Goal: Task Accomplishment & Management: Use online tool/utility

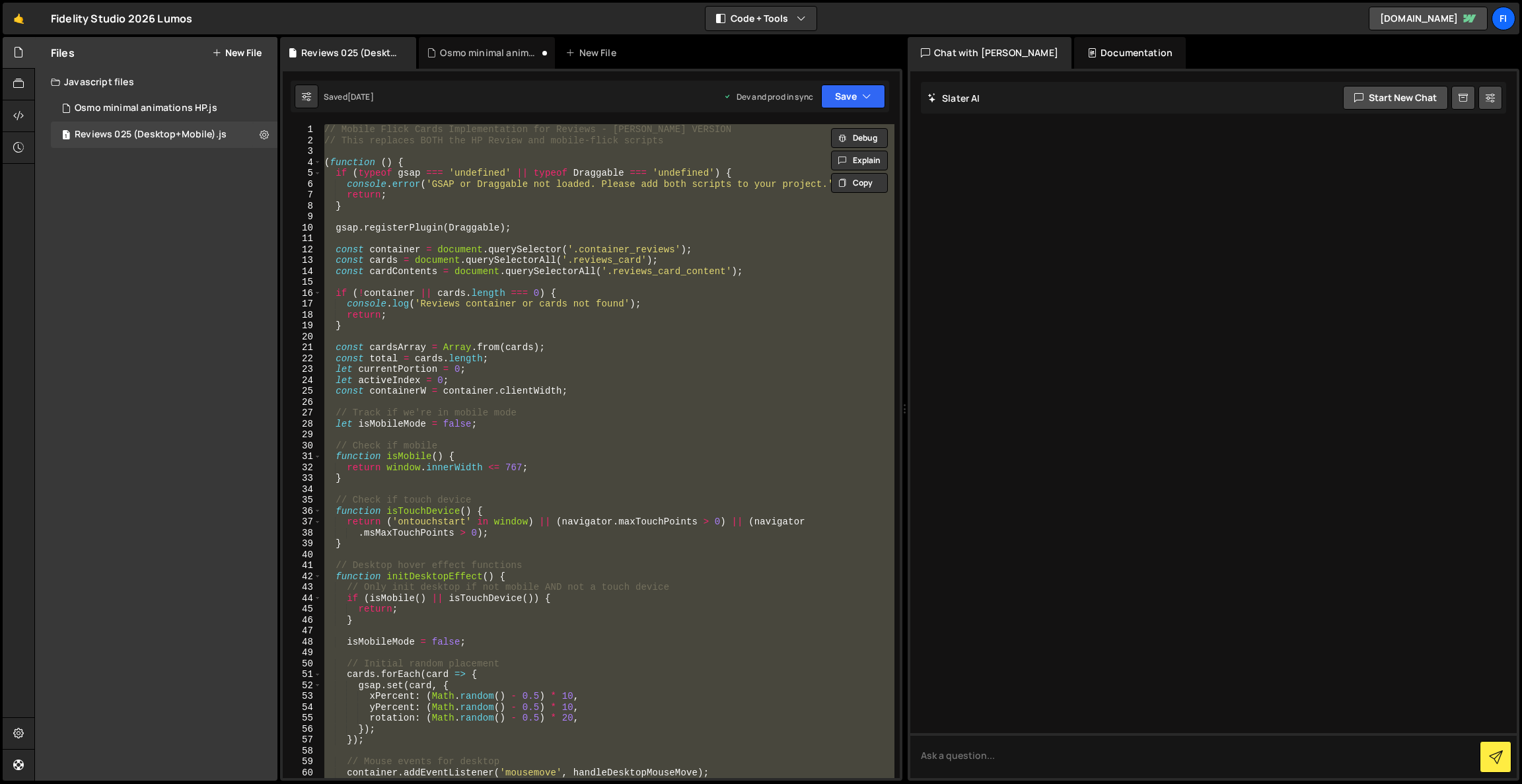
click at [480, 243] on div "// Mobile Flick Cards Implementation for Reviews - [PERSON_NAME] VERSION // Thi…" at bounding box center [608, 450] width 573 height 654
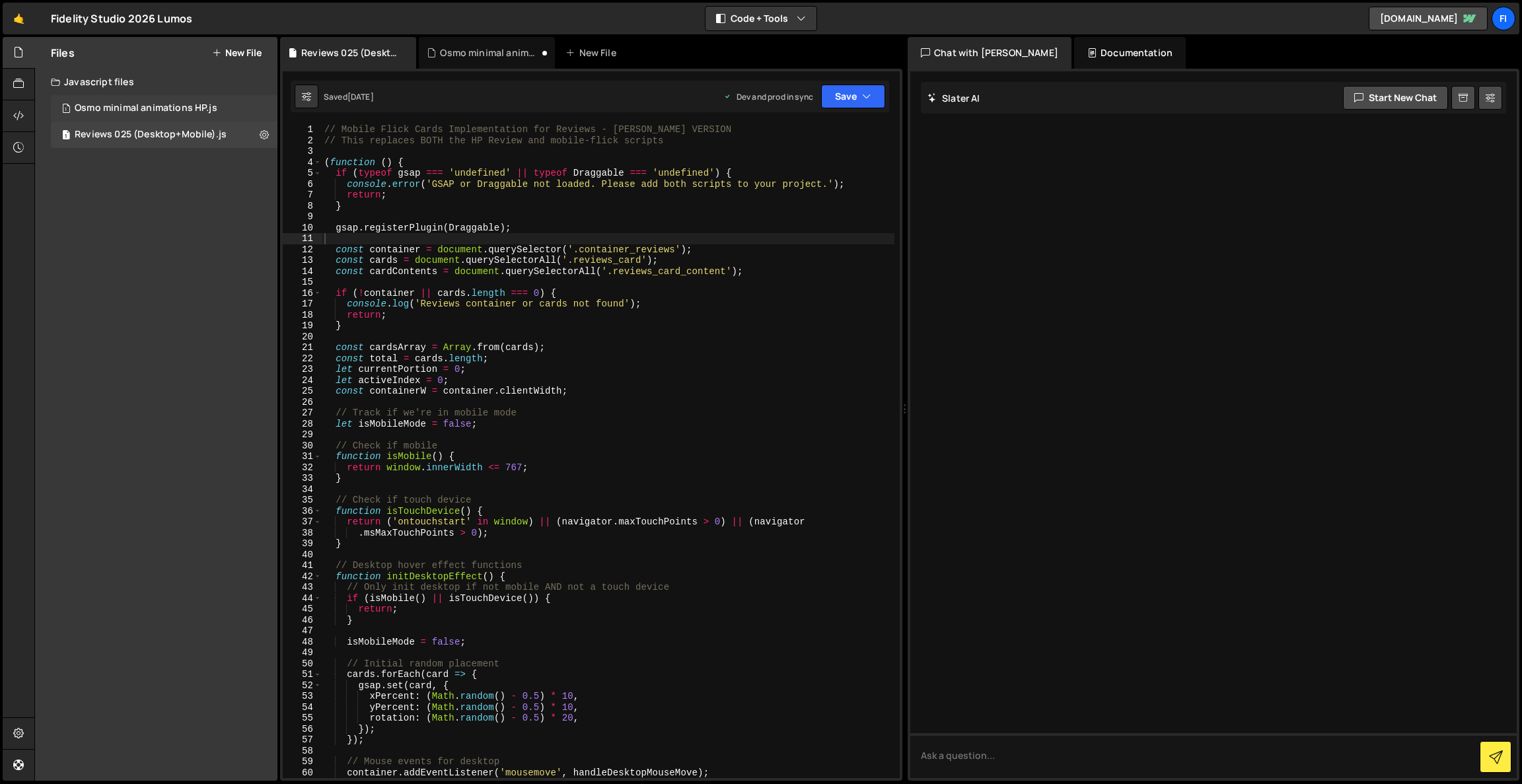
click at [124, 102] on div "1 Osmo minimal animations HP.js 0" at bounding box center [164, 108] width 226 height 26
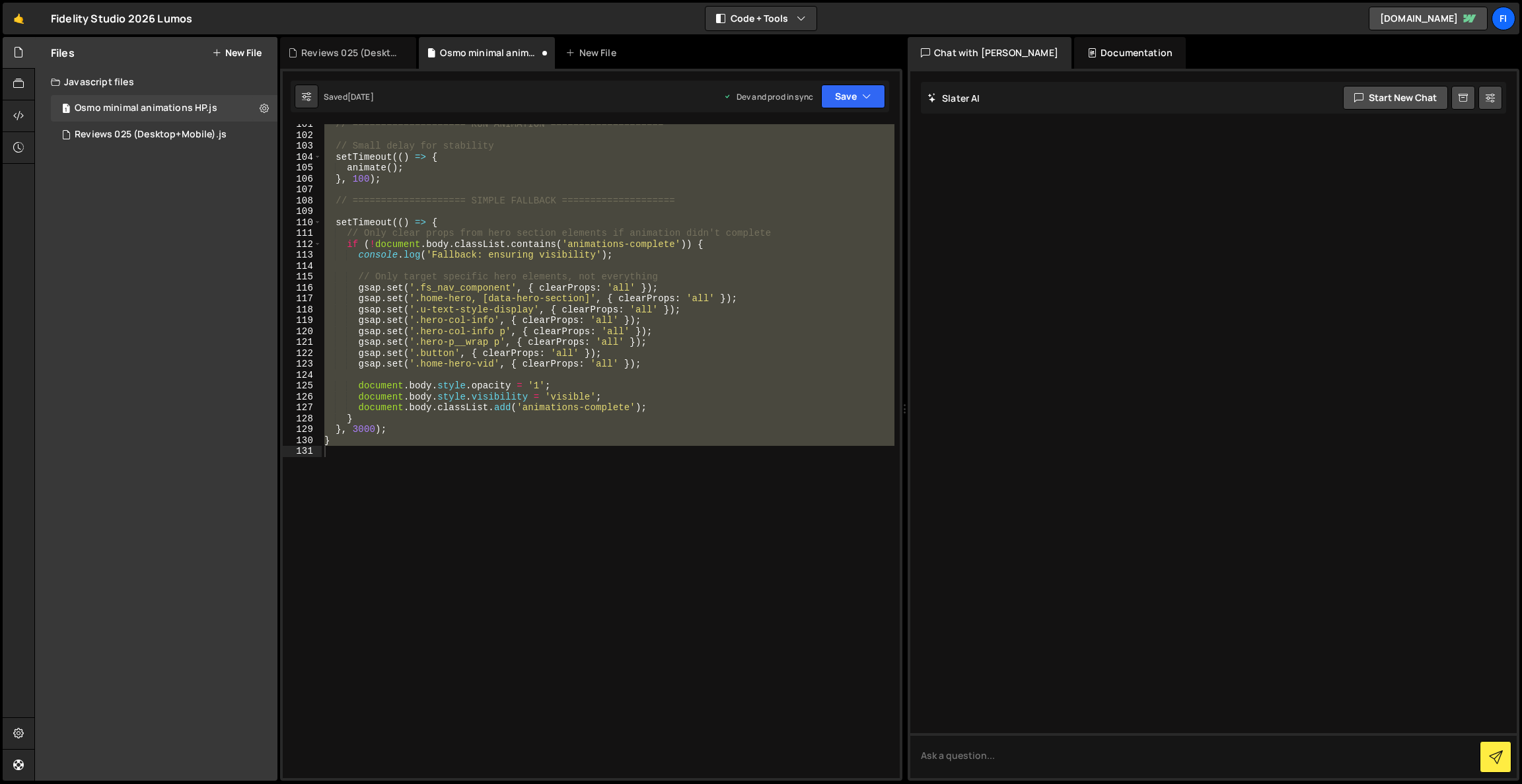
click at [567, 231] on div "// ==================== RUN ANIMATION ==================== // Small delay for s…" at bounding box center [608, 450] width 573 height 654
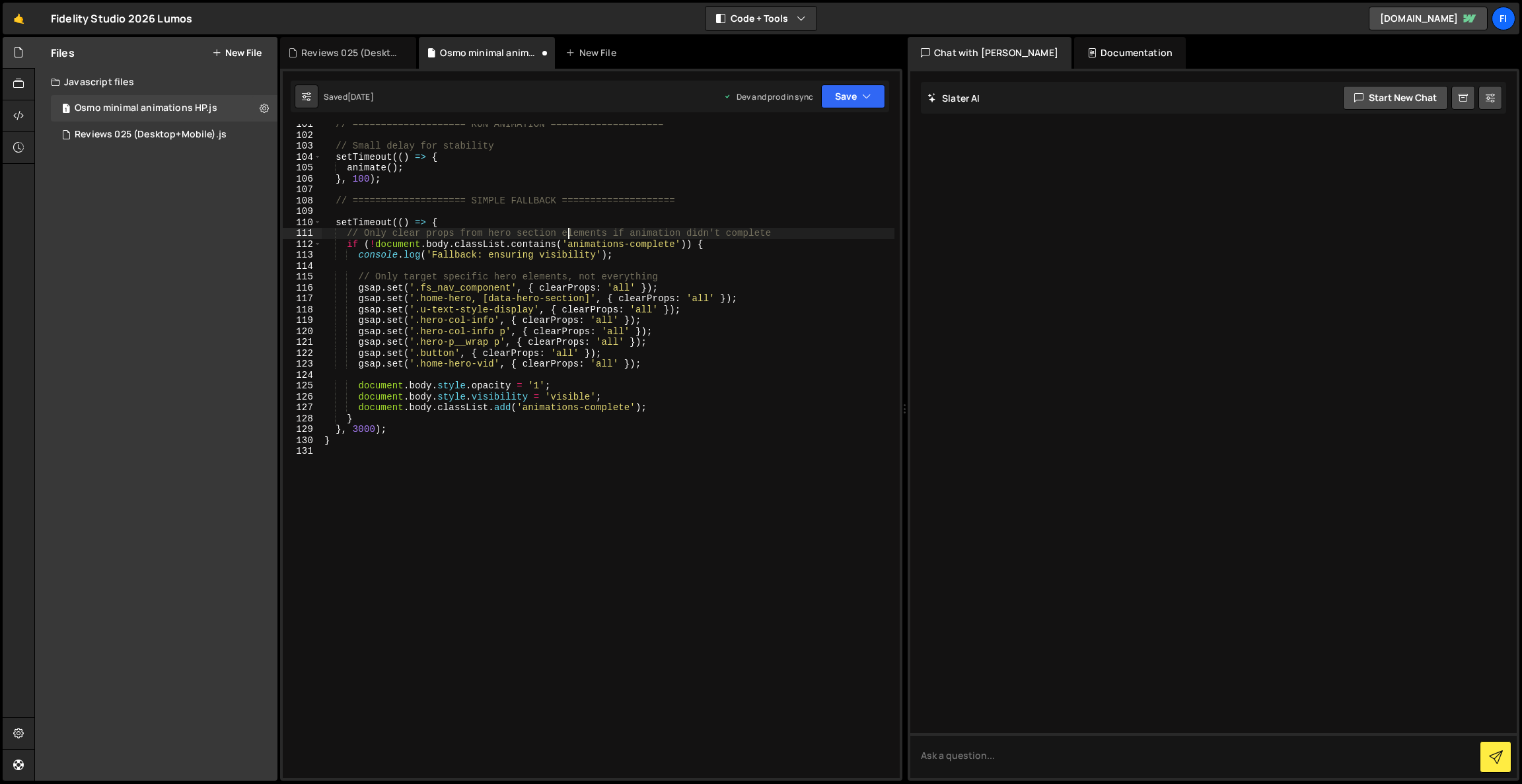
type textarea "}"
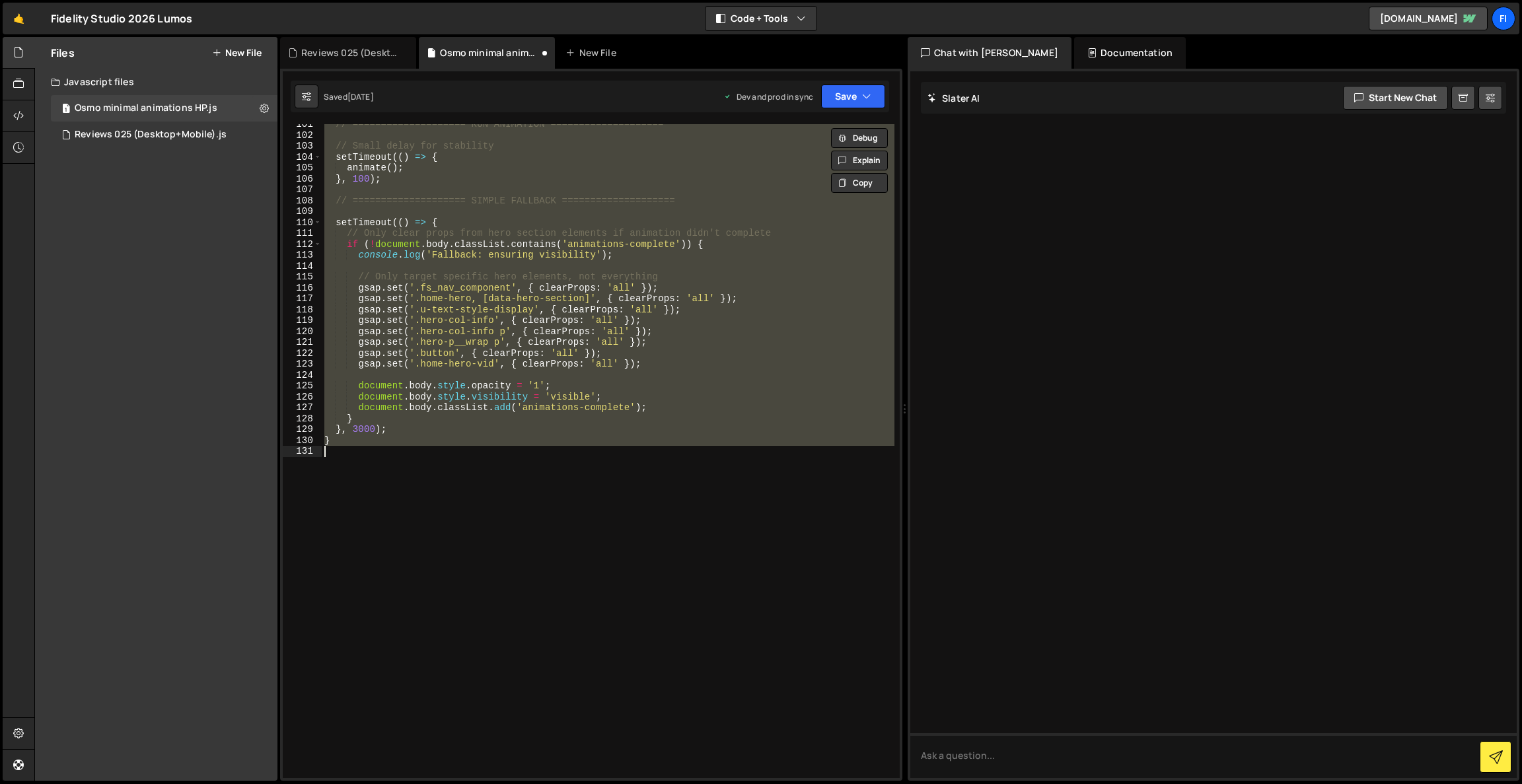
paste textarea
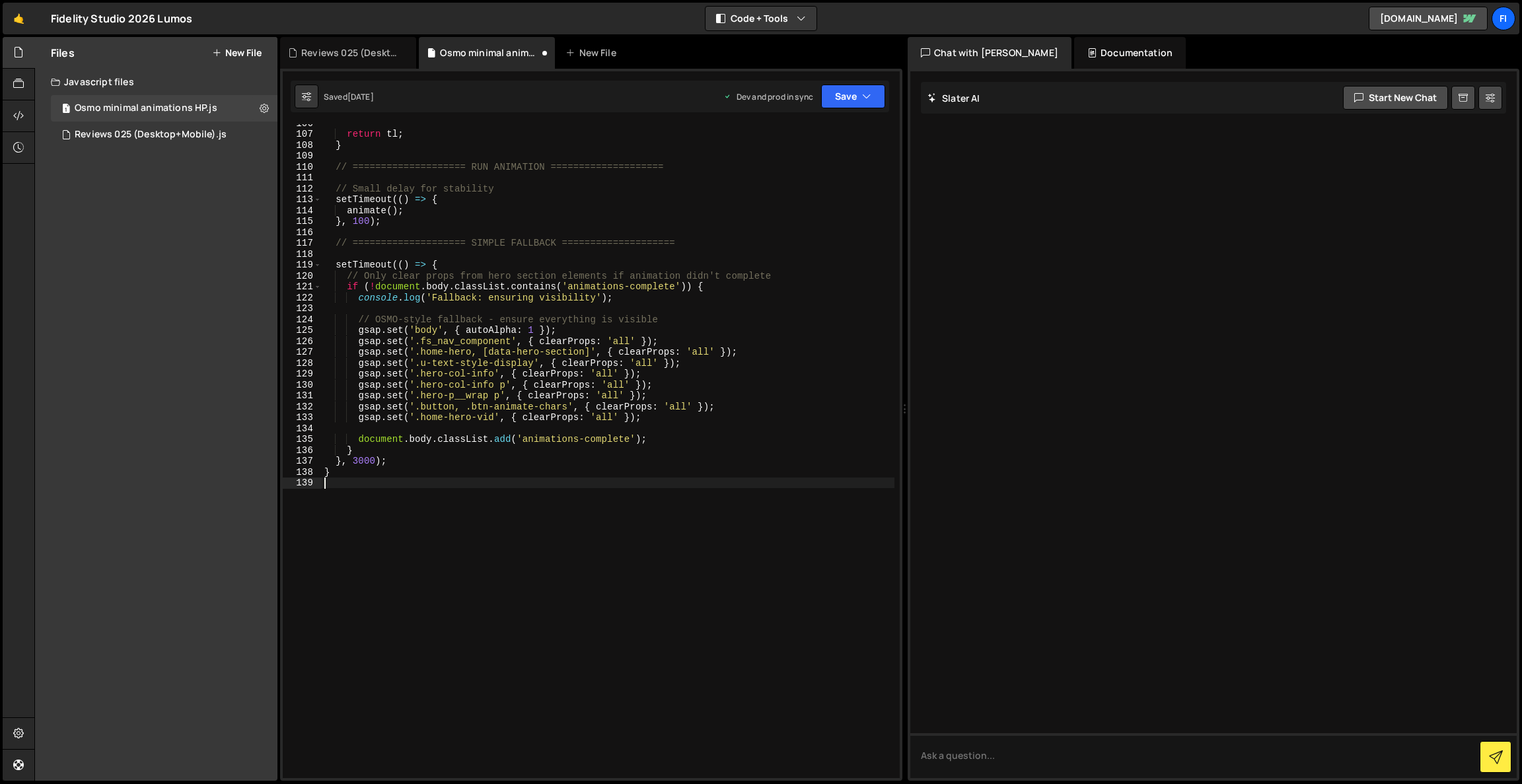
scroll to position [1152, 0]
click at [858, 101] on button "Save" at bounding box center [853, 96] width 64 height 24
click at [854, 189] on div "Saved [DATE]" at bounding box center [809, 186] width 138 height 16
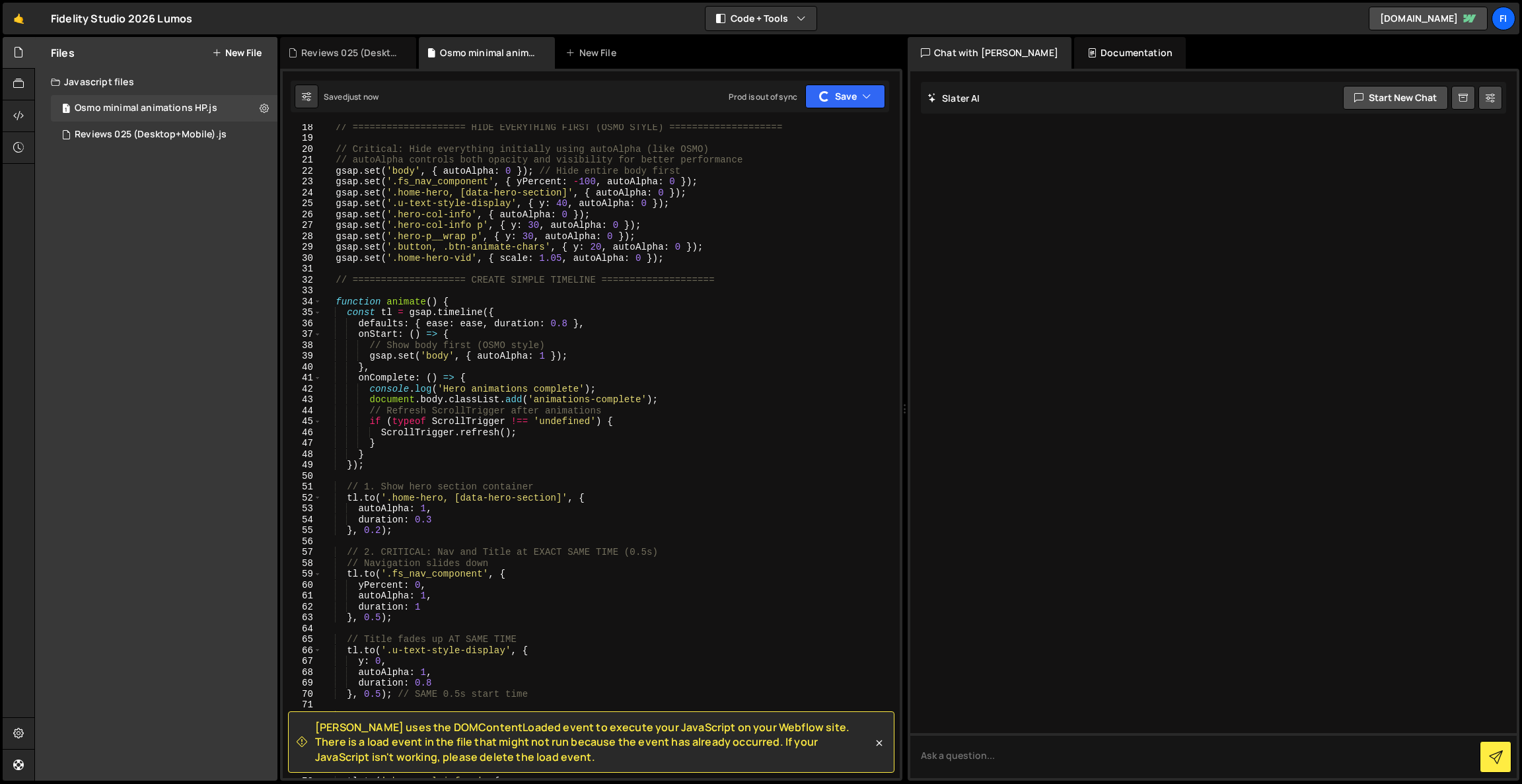
scroll to position [0, 0]
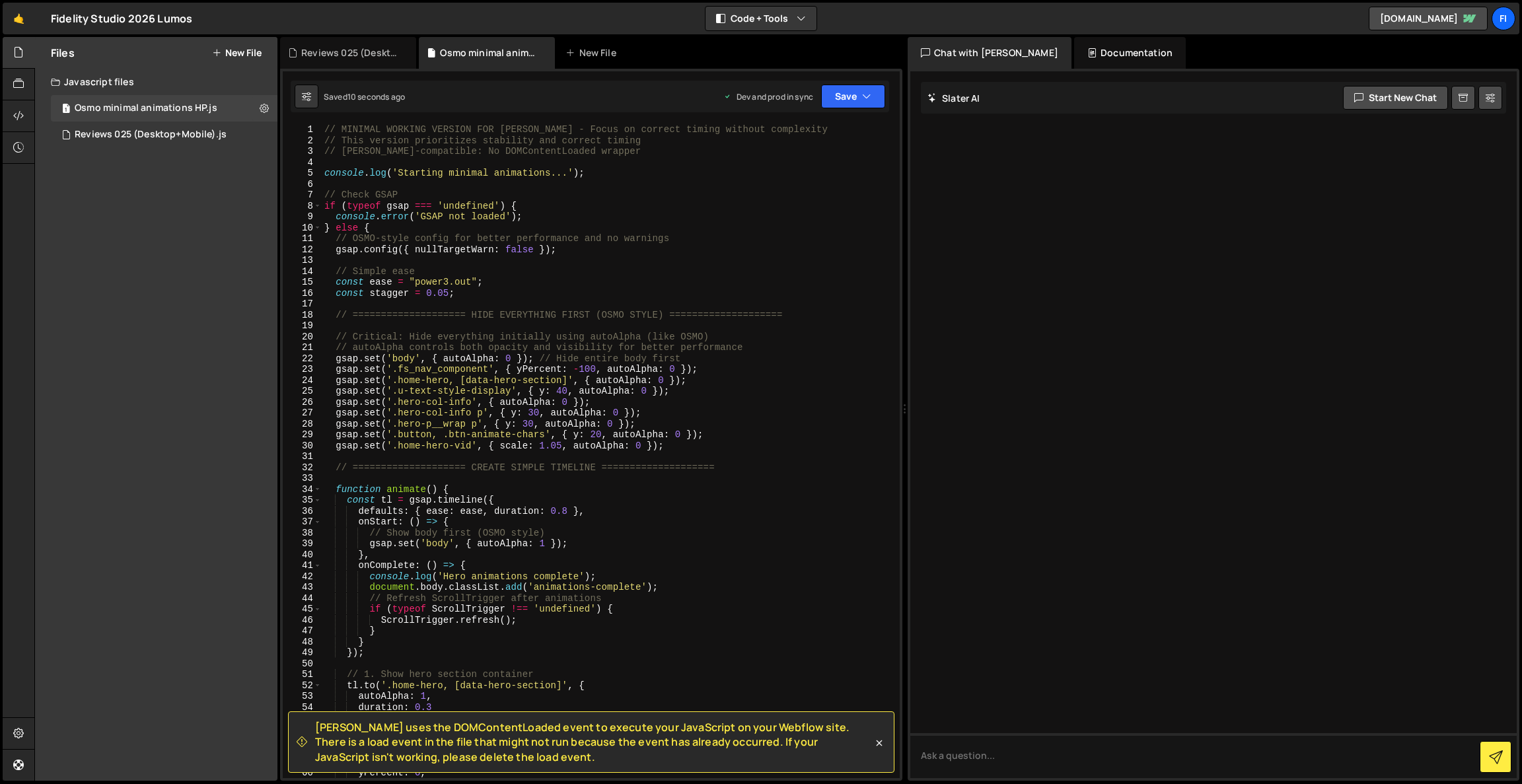
drag, startPoint x: 472, startPoint y: 765, endPoint x: 319, endPoint y: 731, distance: 156.7
click at [319, 731] on div "[PERSON_NAME] uses the DOMContentLoaded event to execute your JavaScript on you…" at bounding box center [591, 742] width 607 height 62
click at [311, 731] on div "[PERSON_NAME] uses the DOMContentLoaded event to execute your JavaScript on you…" at bounding box center [584, 742] width 576 height 44
drag, startPoint x: 315, startPoint y: 730, endPoint x: 498, endPoint y: 763, distance: 186.0
click at [498, 764] on div "[PERSON_NAME] uses the DOMContentLoaded event to execute your JavaScript on you…" at bounding box center [591, 742] width 607 height 62
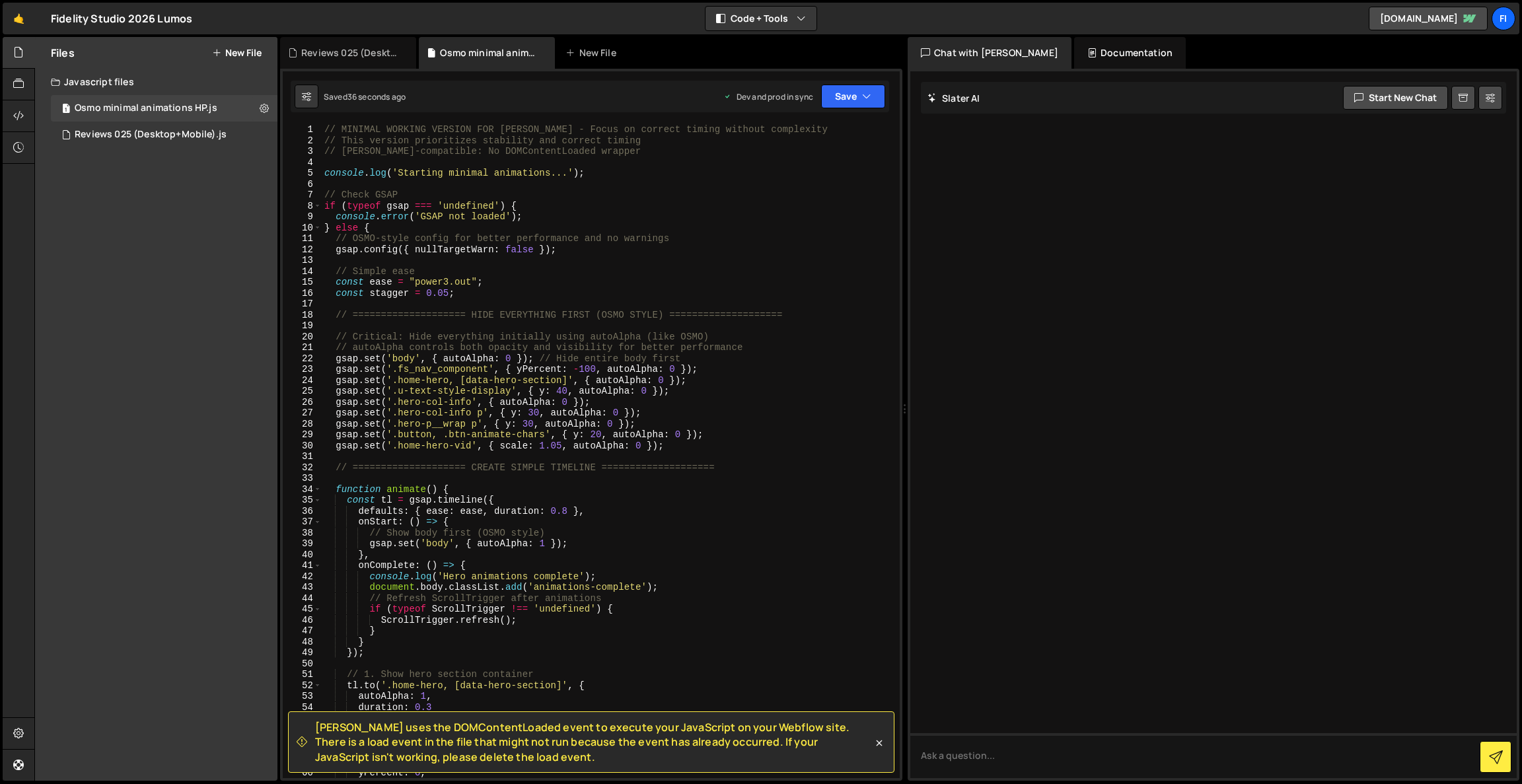
click at [735, 475] on div "// MINIMAL WORKING VERSION FOR [PERSON_NAME] - Focus on correct timing without …" at bounding box center [608, 462] width 573 height 676
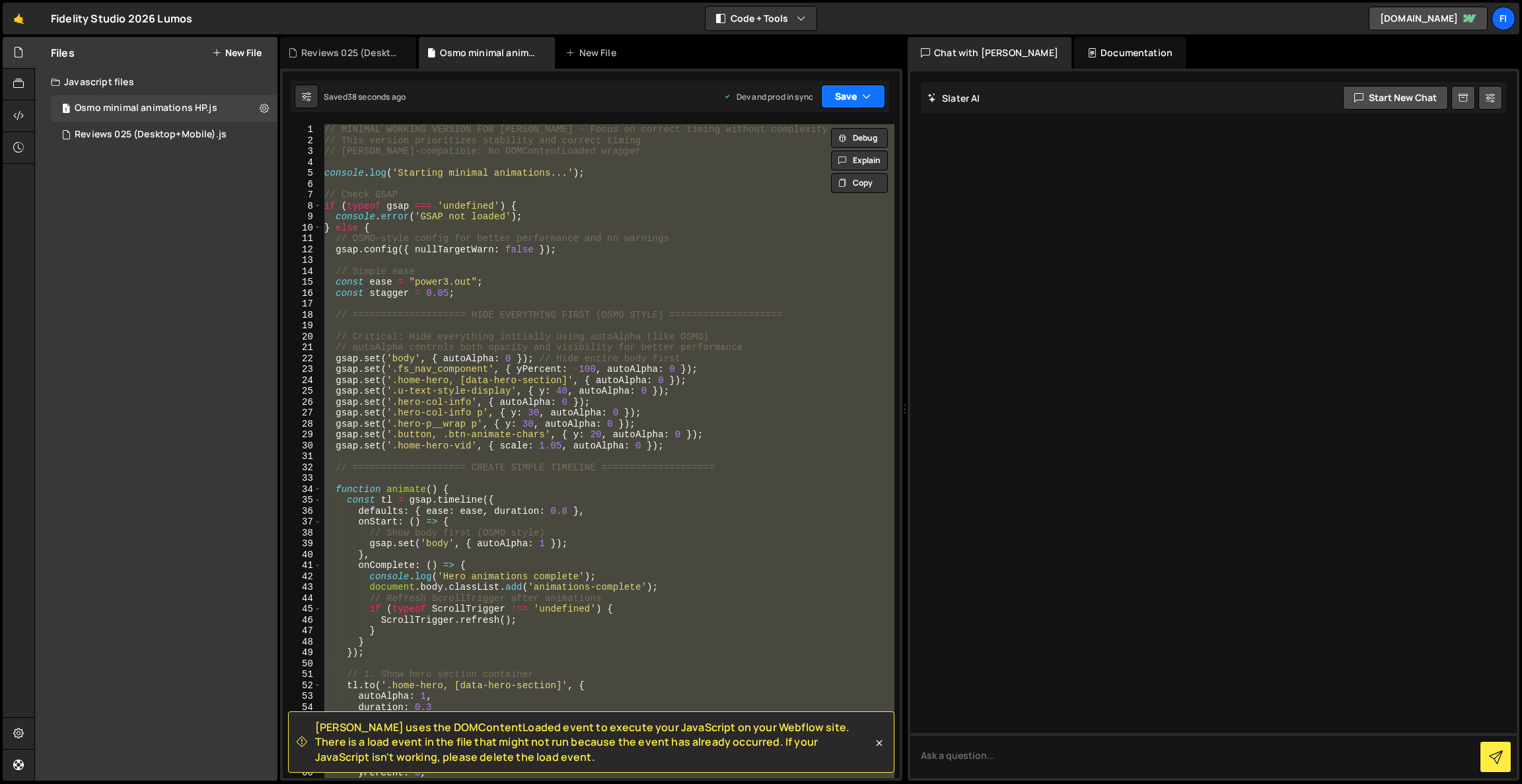
click at [852, 102] on button "Save" at bounding box center [853, 96] width 64 height 24
click at [726, 291] on div "// MINIMAL WORKING VERSION FOR [PERSON_NAME] - Focus on correct timing without …" at bounding box center [608, 450] width 573 height 654
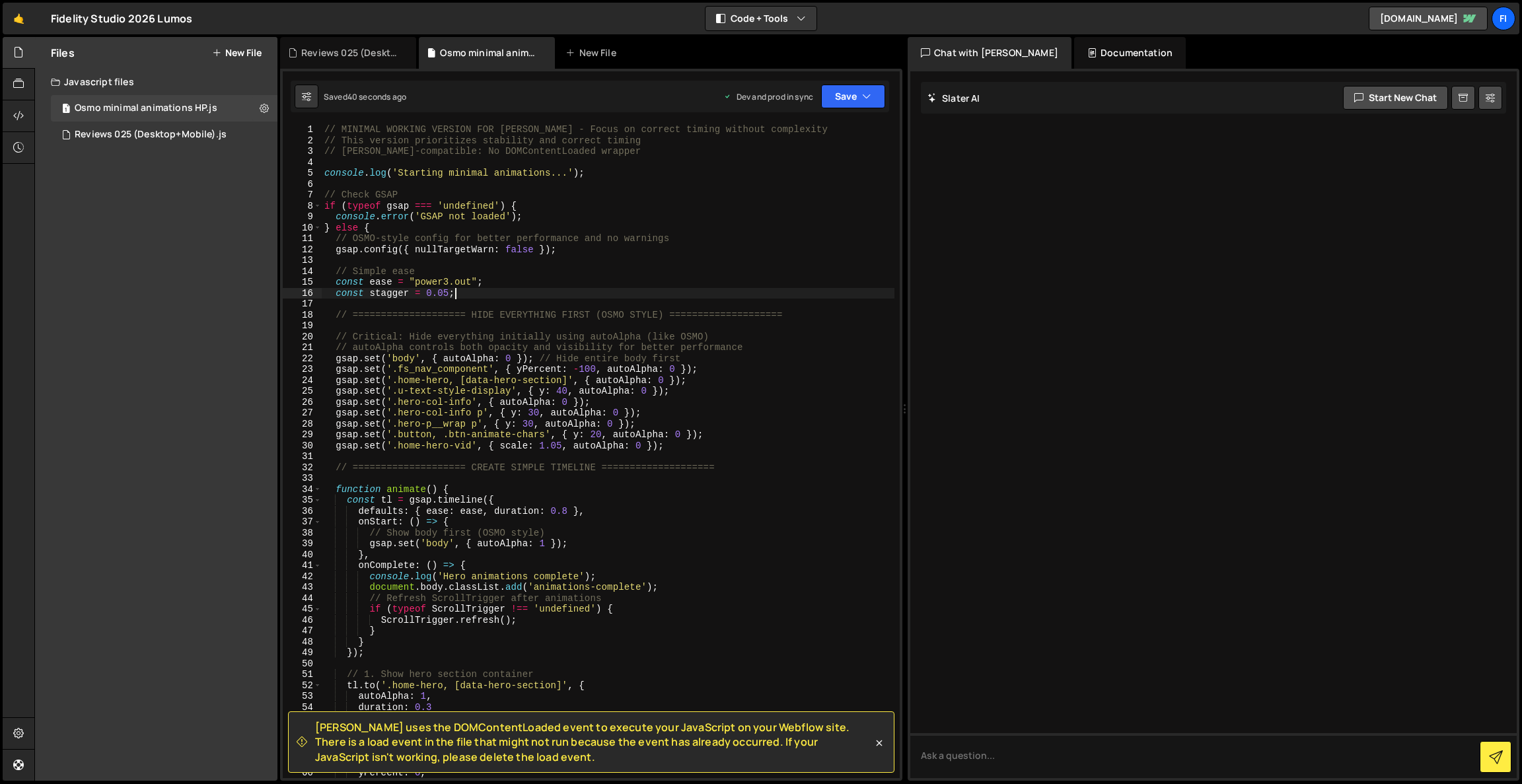
type textarea "}"
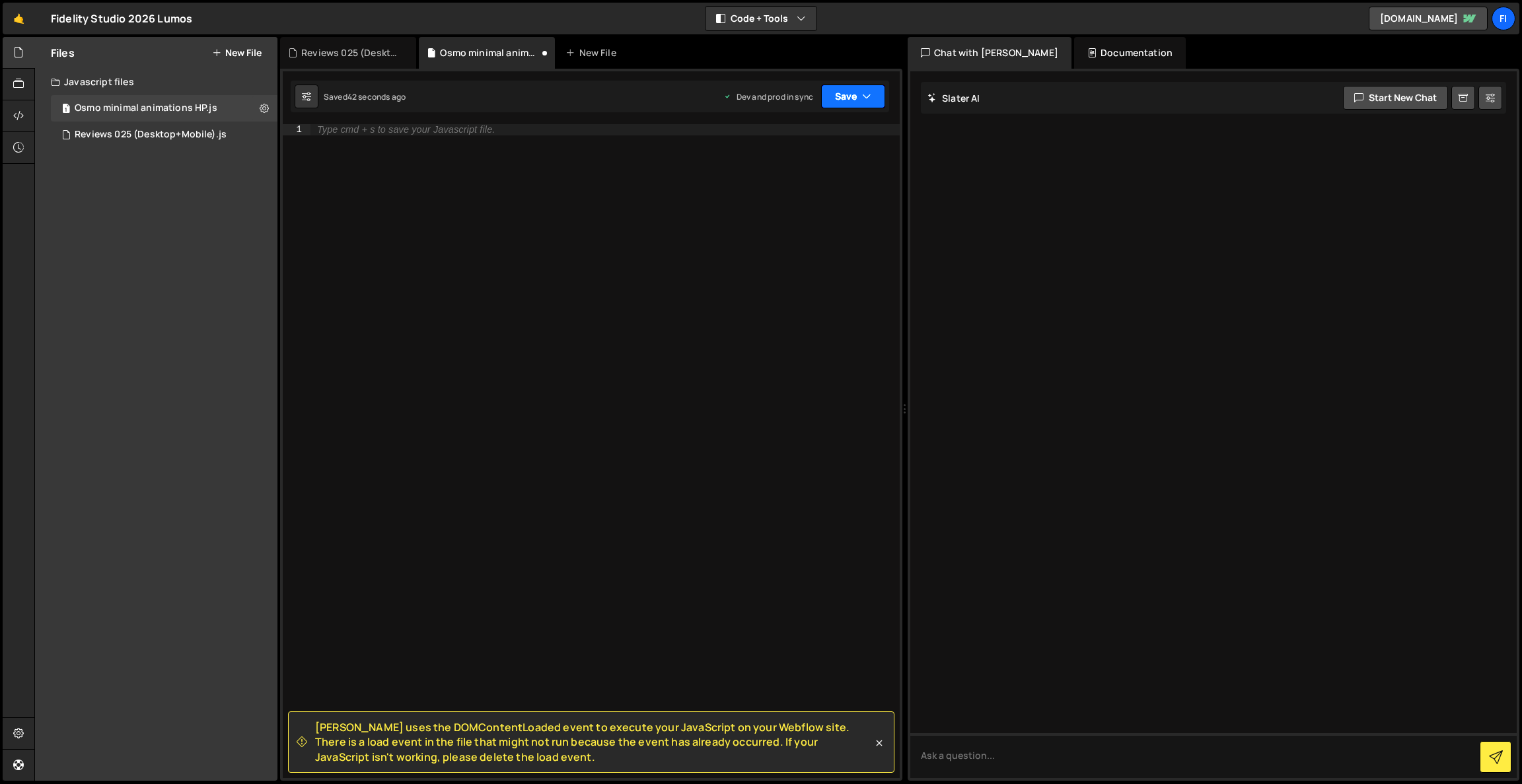
click at [875, 91] on button "Save" at bounding box center [853, 96] width 64 height 24
click at [801, 168] on div "Save to Production S" at bounding box center [809, 172] width 138 height 13
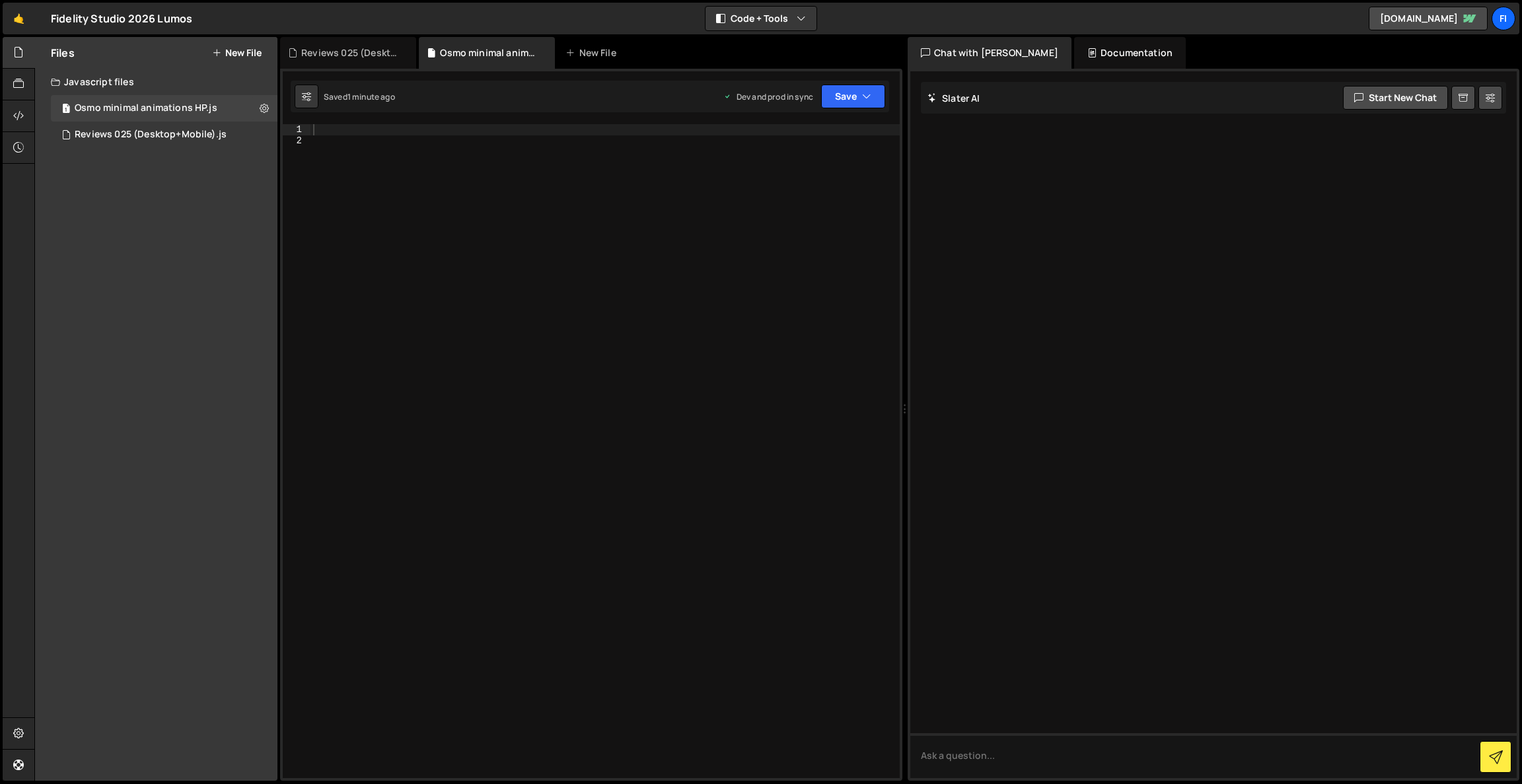
click at [611, 345] on div at bounding box center [605, 462] width 589 height 676
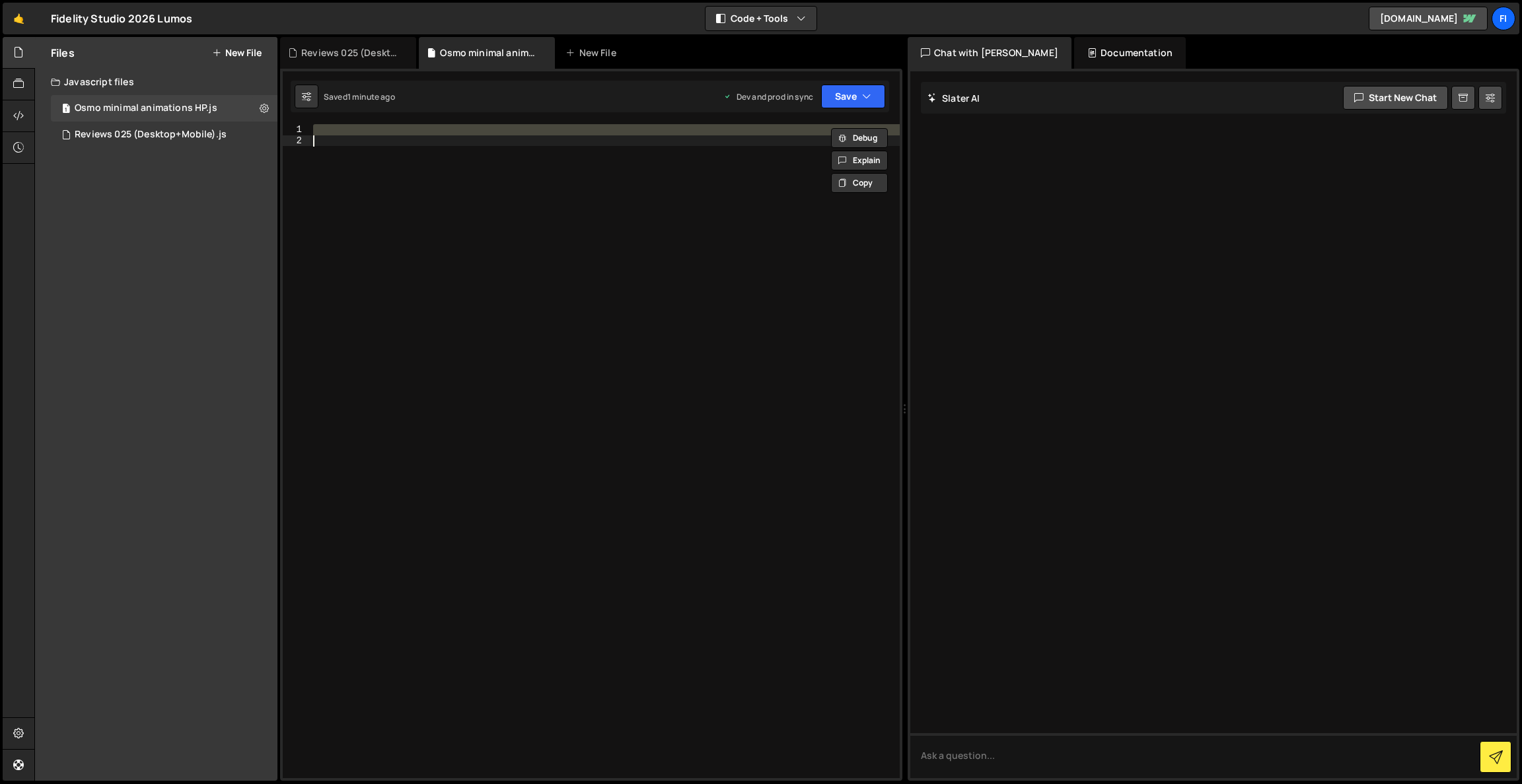
paste textarea
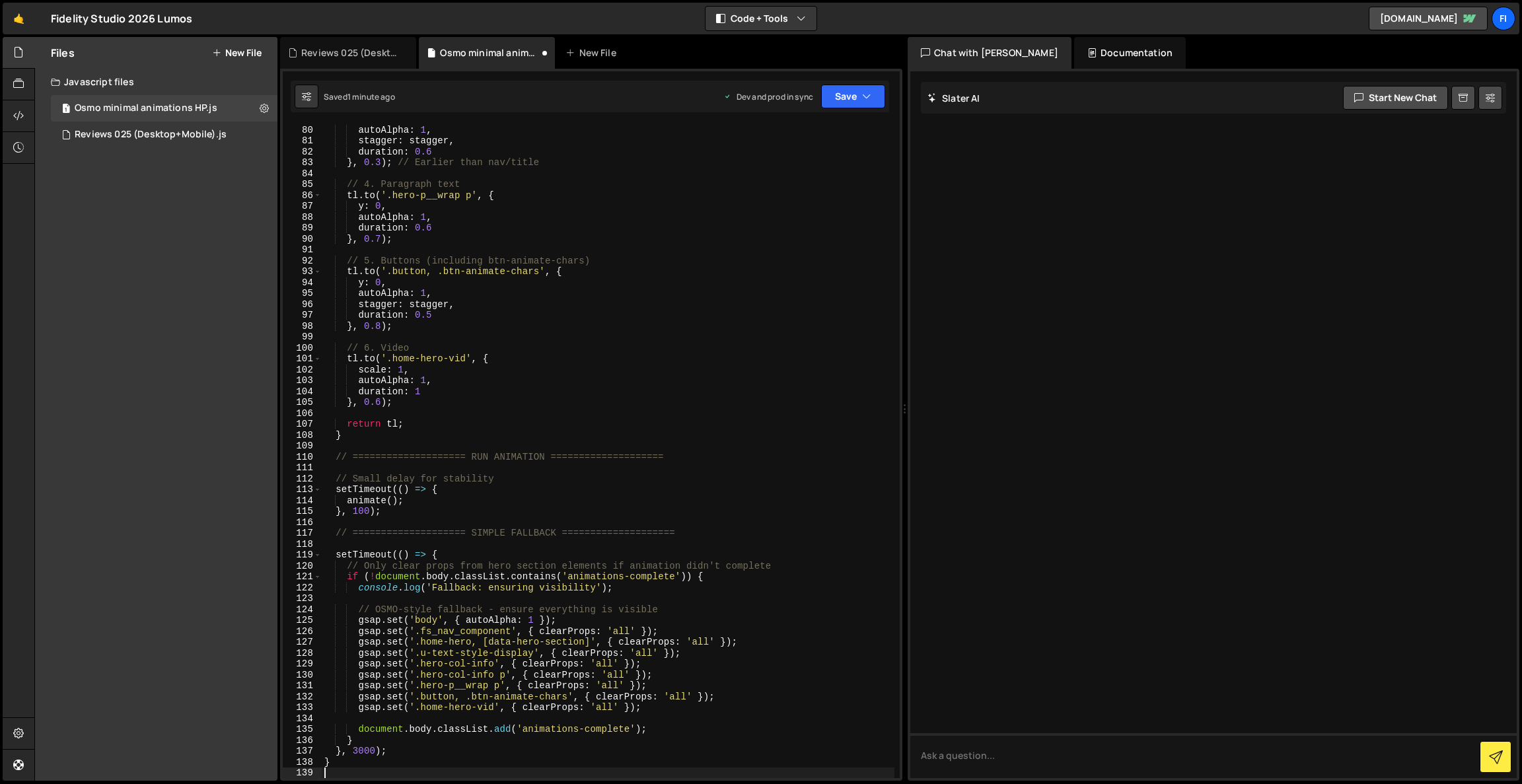
scroll to position [861, 0]
click at [516, 298] on div "autoAlpha : 1 , stagger : stagger , duration : 0.6 } , 0.3 ) ; // Earlier than …" at bounding box center [608, 462] width 573 height 676
type textarea "}"
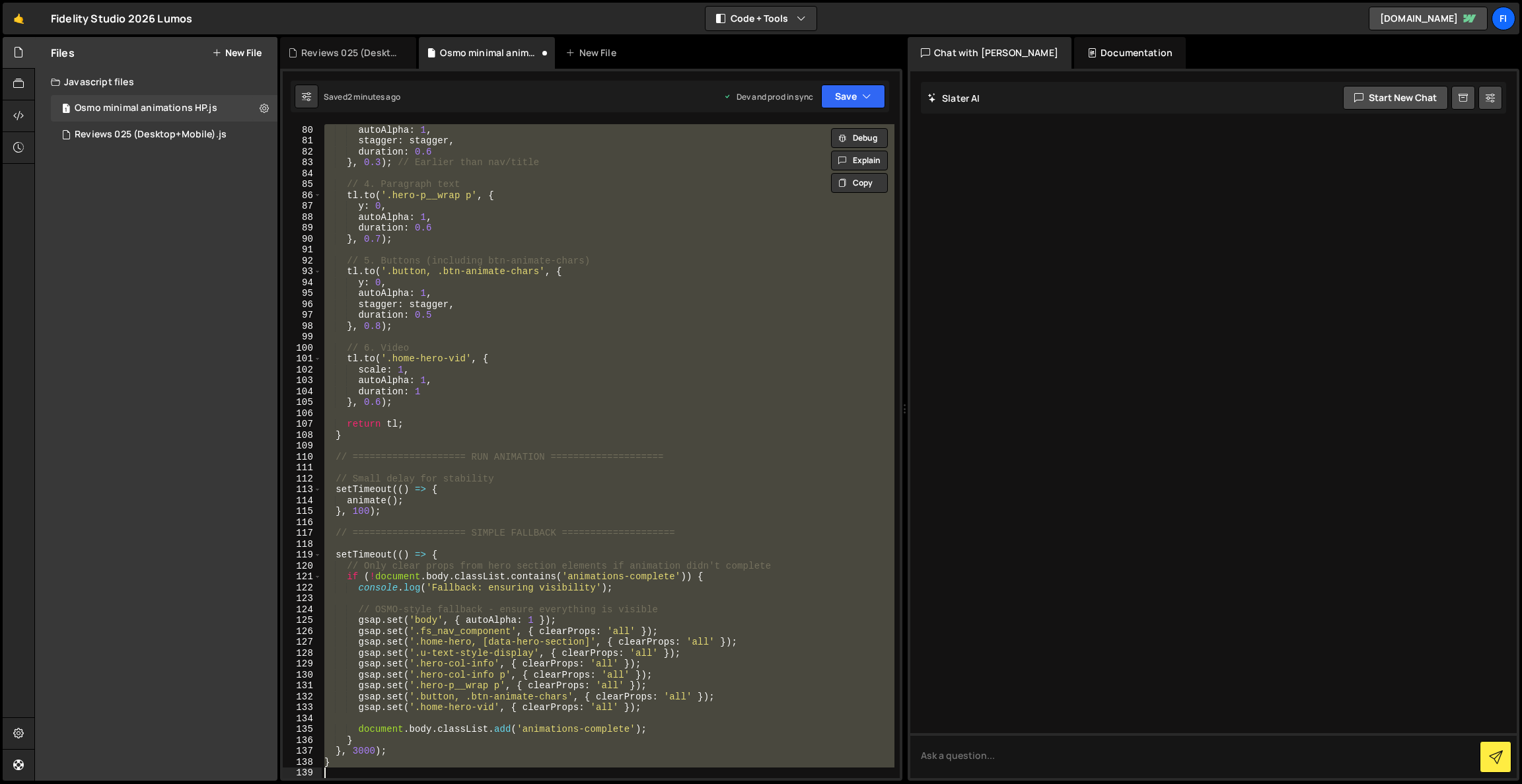
paste textarea
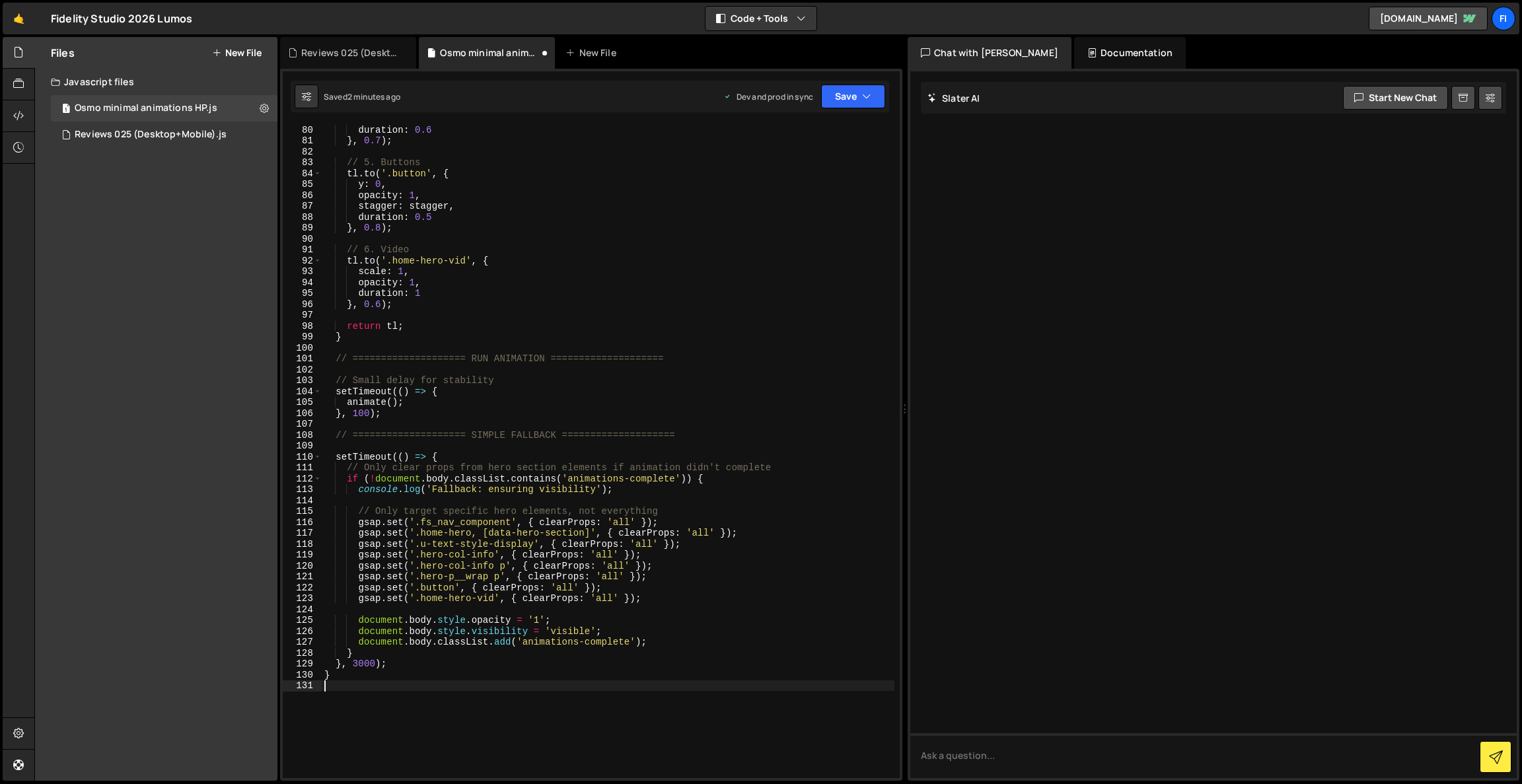
scroll to position [861, 0]
click at [865, 98] on icon "button" at bounding box center [867, 96] width 9 height 13
click at [849, 205] on div "duration : 0.6 } , 0.7 ) ; // 5. Buttons tl . to ( '.button' , { y : 0 , opacit…" at bounding box center [608, 462] width 573 height 676
click at [831, 196] on div "duration : 0.6 } , 0.7 ) ; // 5. Buttons tl . to ( '.button' , { y : 0 , opacit…" at bounding box center [608, 462] width 573 height 676
click at [844, 98] on button "Save" at bounding box center [853, 96] width 64 height 24
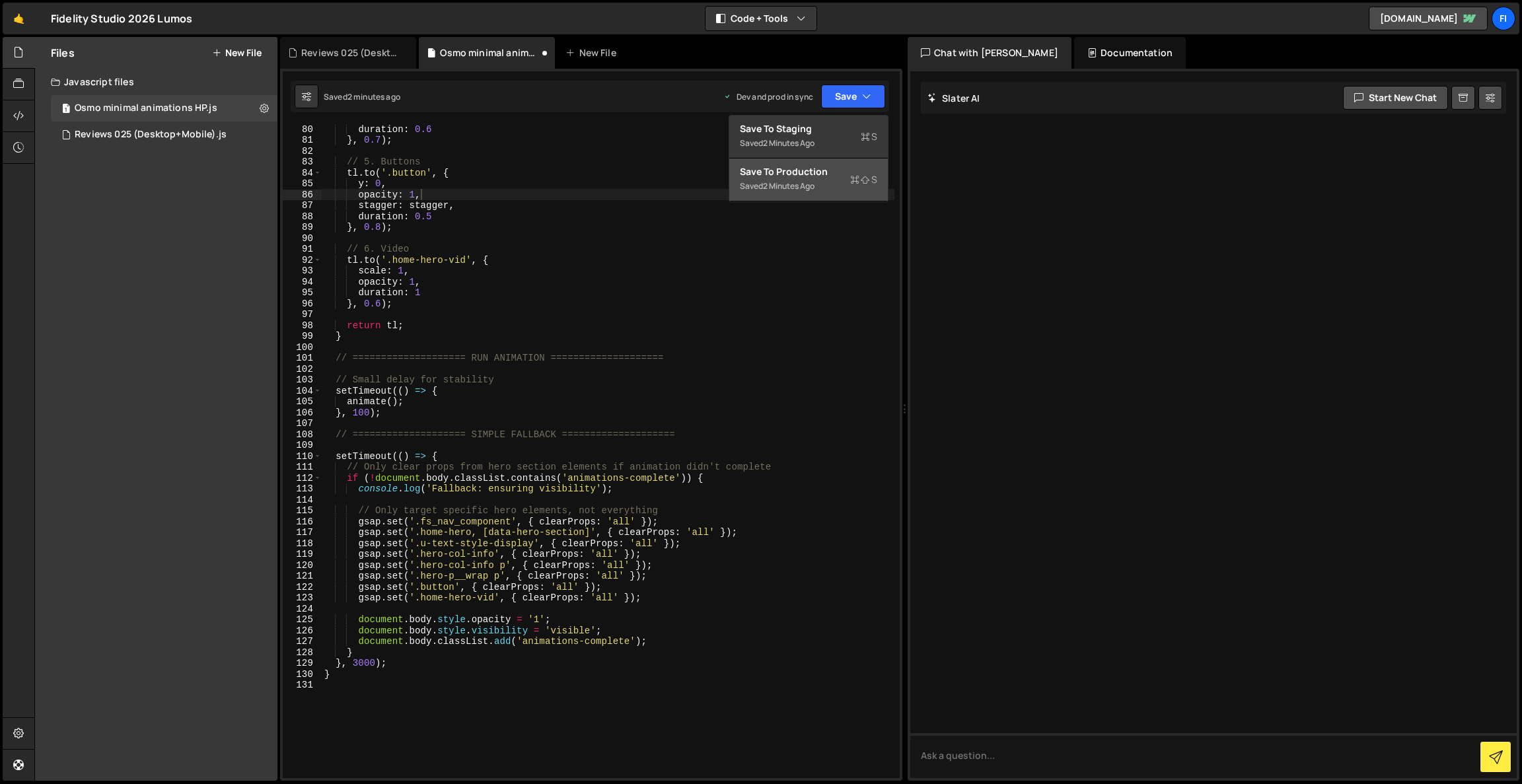
click at [833, 188] on div "Saved 2 minutes ago" at bounding box center [809, 186] width 138 height 16
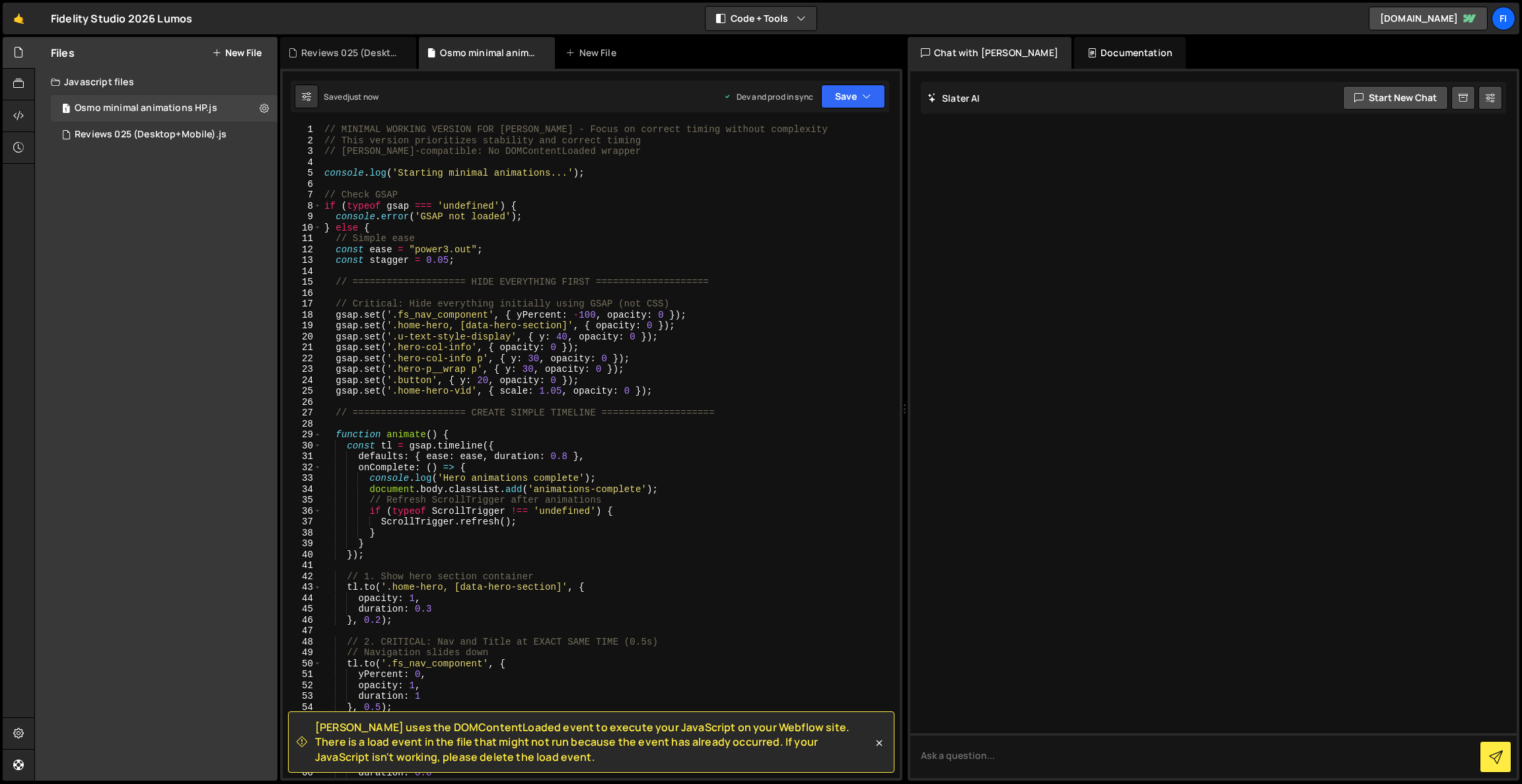
scroll to position [0, 0]
drag, startPoint x: 313, startPoint y: 730, endPoint x: 504, endPoint y: 770, distance: 195.1
click at [504, 770] on div "[PERSON_NAME] uses the DOMContentLoaded event to execute your JavaScript on you…" at bounding box center [591, 742] width 607 height 62
copy span "[PERSON_NAME] uses the DOMContentLoaded event to execute your JavaScript on you…"
click at [770, 350] on div "// MINIMAL WORKING VERSION FOR [PERSON_NAME] - Focus on correct timing without …" at bounding box center [608, 462] width 573 height 676
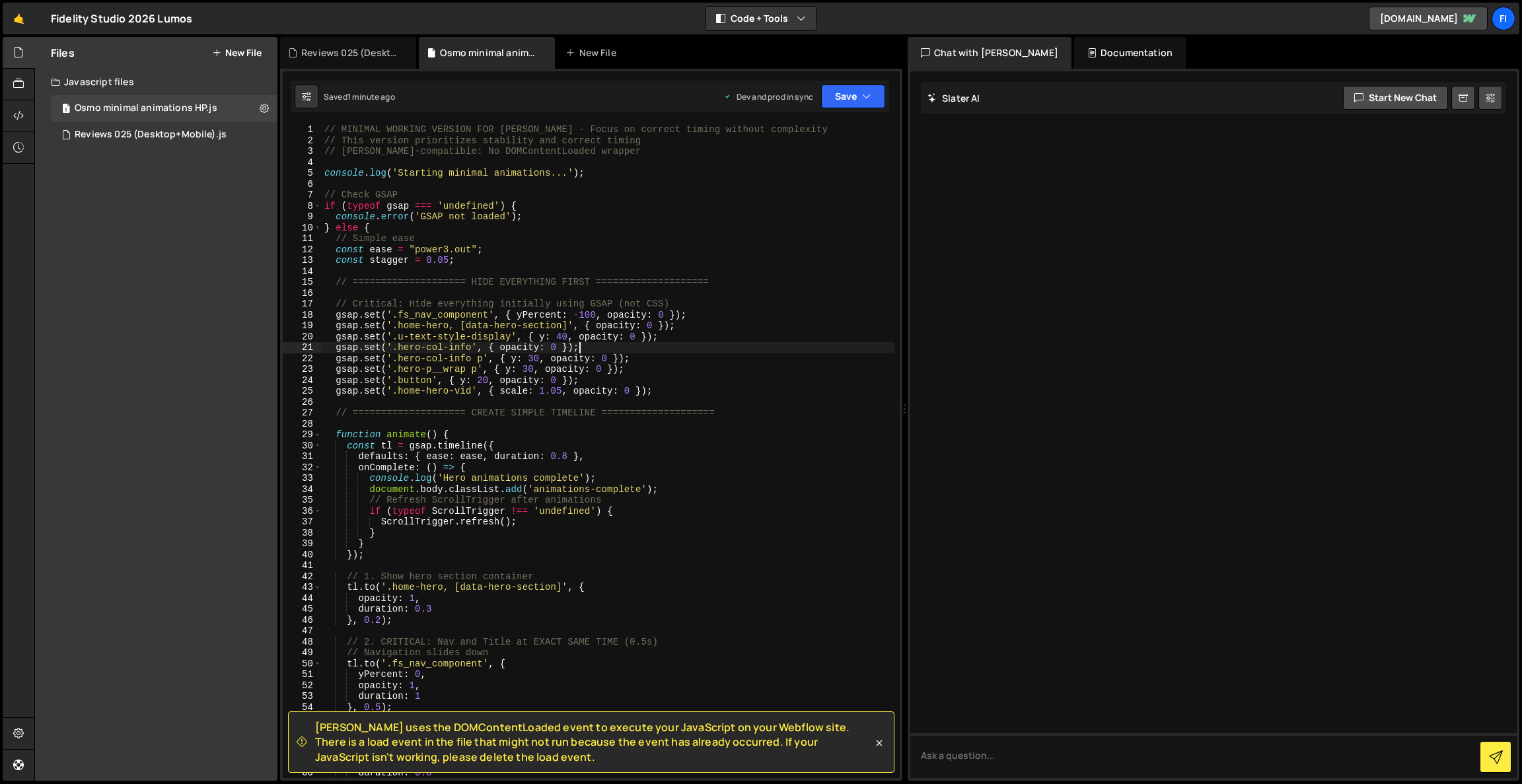
type textarea "}"
paste textarea
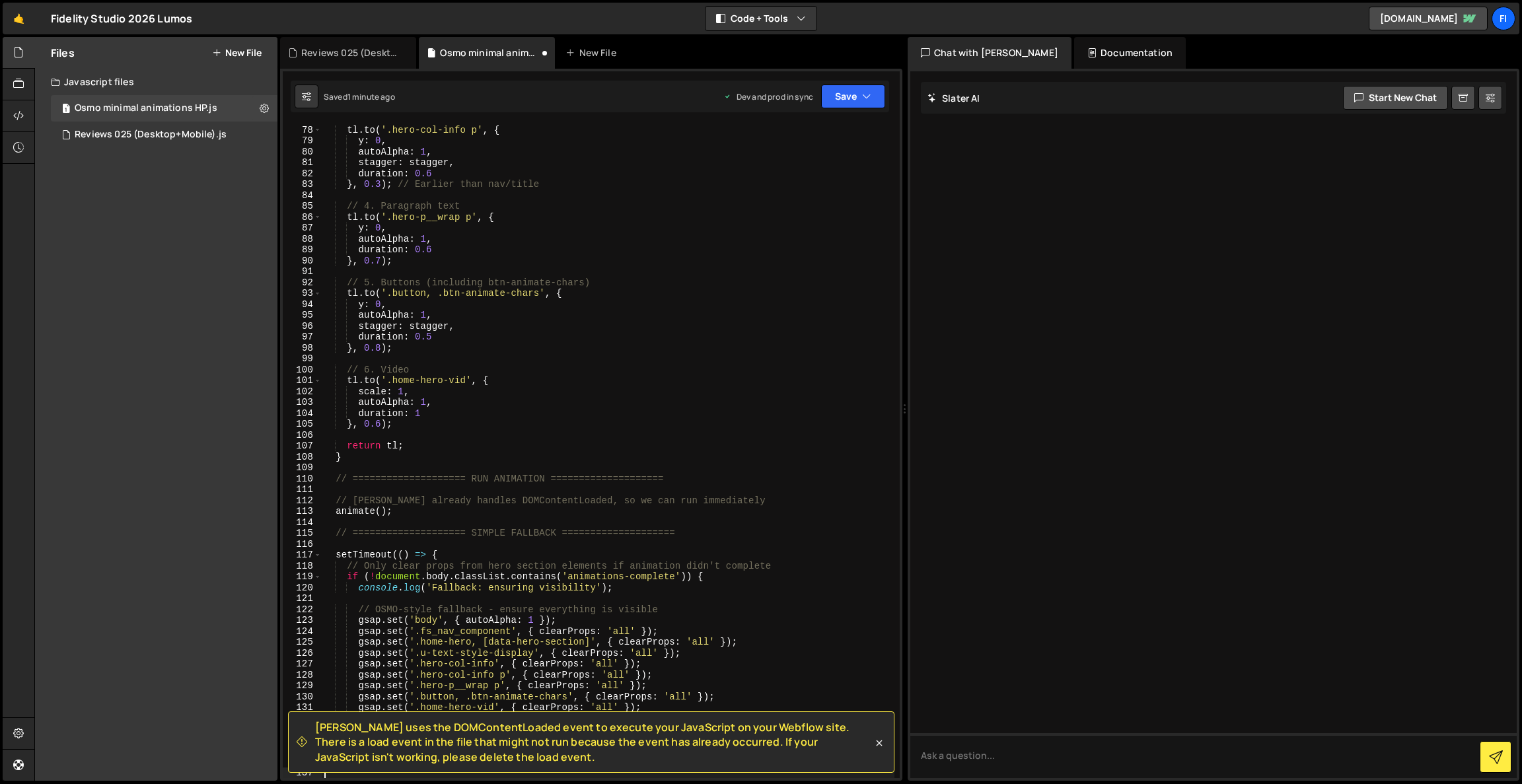
scroll to position [839, 0]
click at [844, 100] on button "Save" at bounding box center [853, 96] width 64 height 24
click at [838, 163] on button "Save to Production S Saved 1 minute ago" at bounding box center [808, 180] width 158 height 43
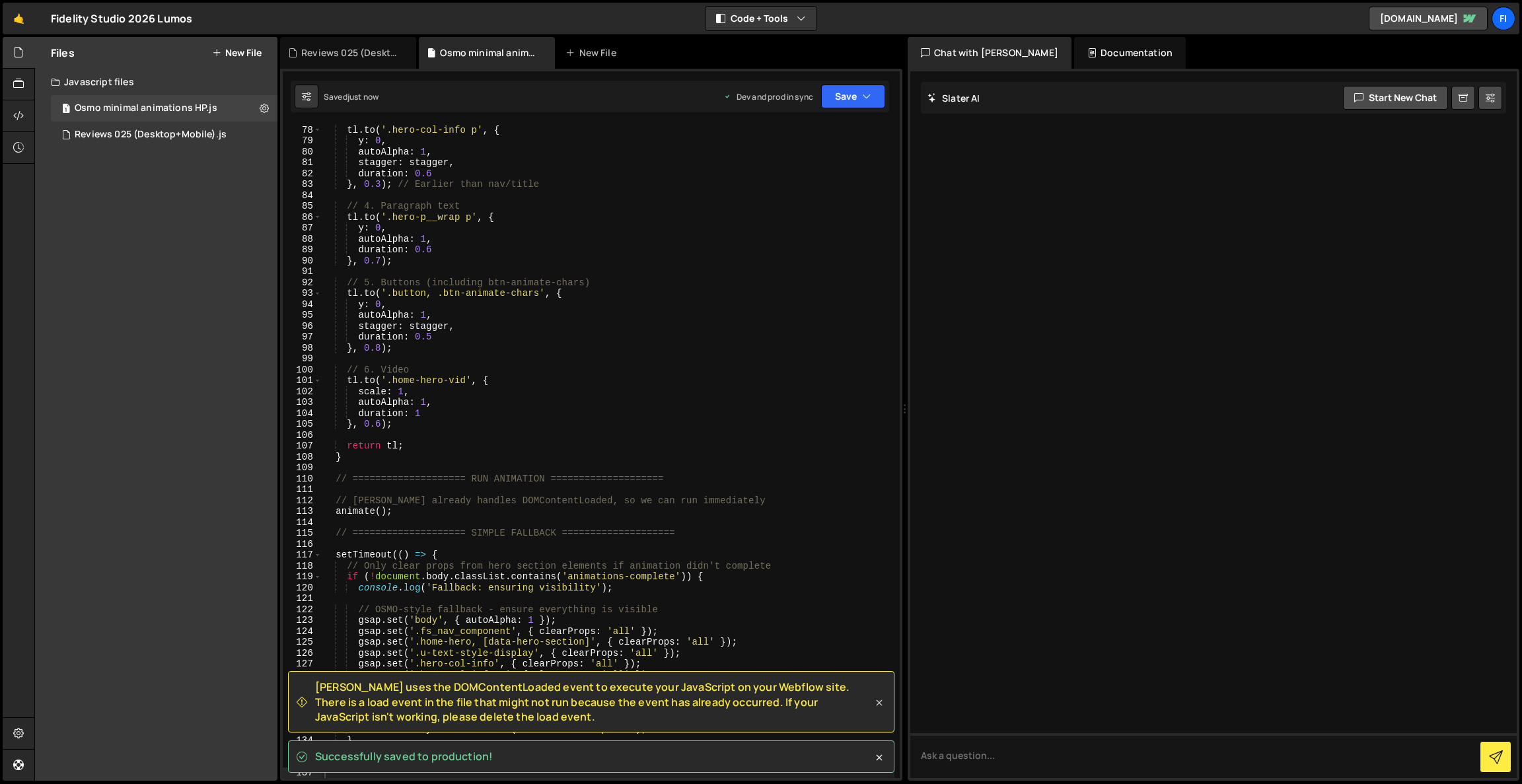
click at [878, 702] on icon at bounding box center [880, 702] width 13 height 13
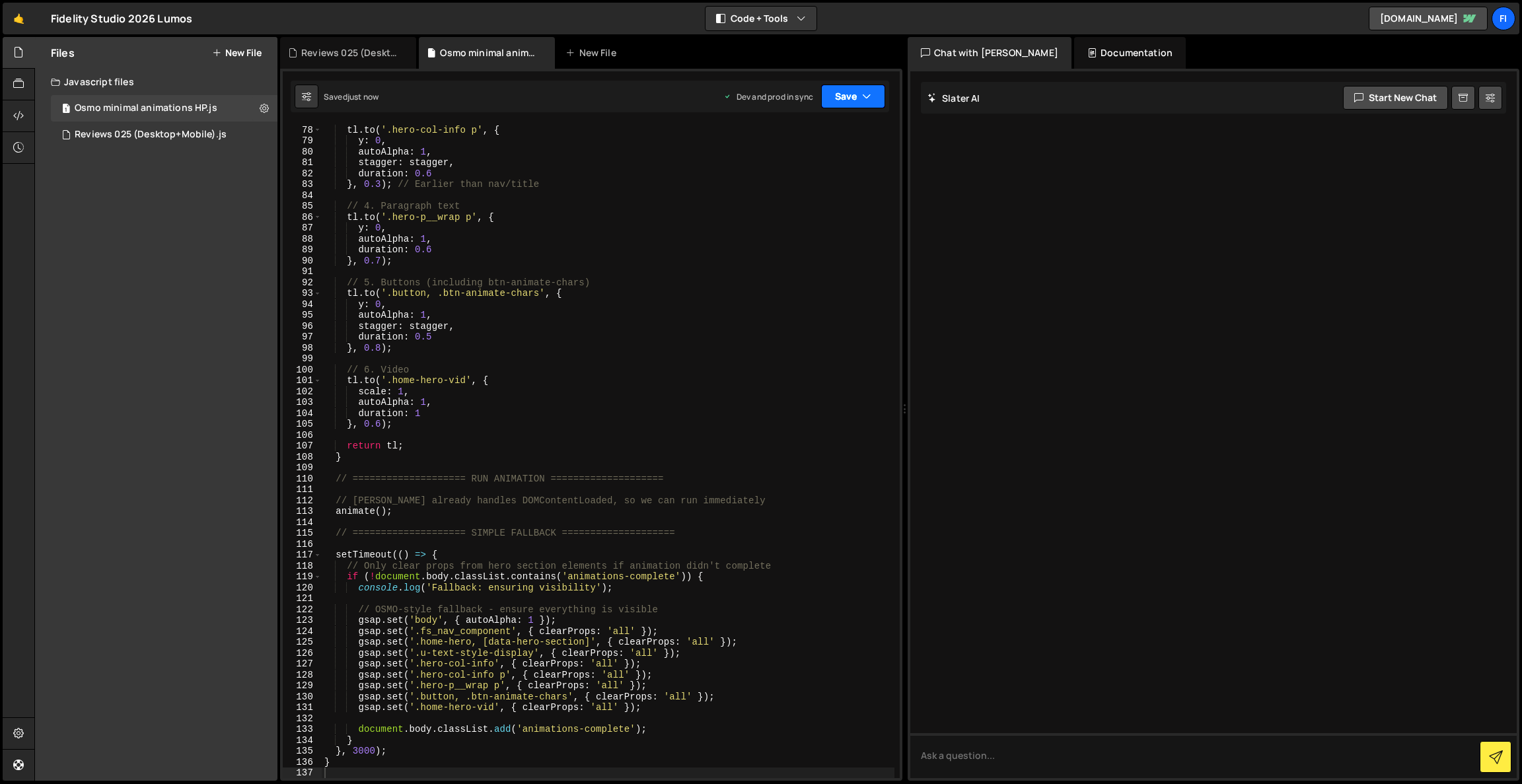
click at [859, 98] on button "Save" at bounding box center [853, 96] width 64 height 24
click at [834, 185] on div "Saved just now" at bounding box center [809, 186] width 138 height 16
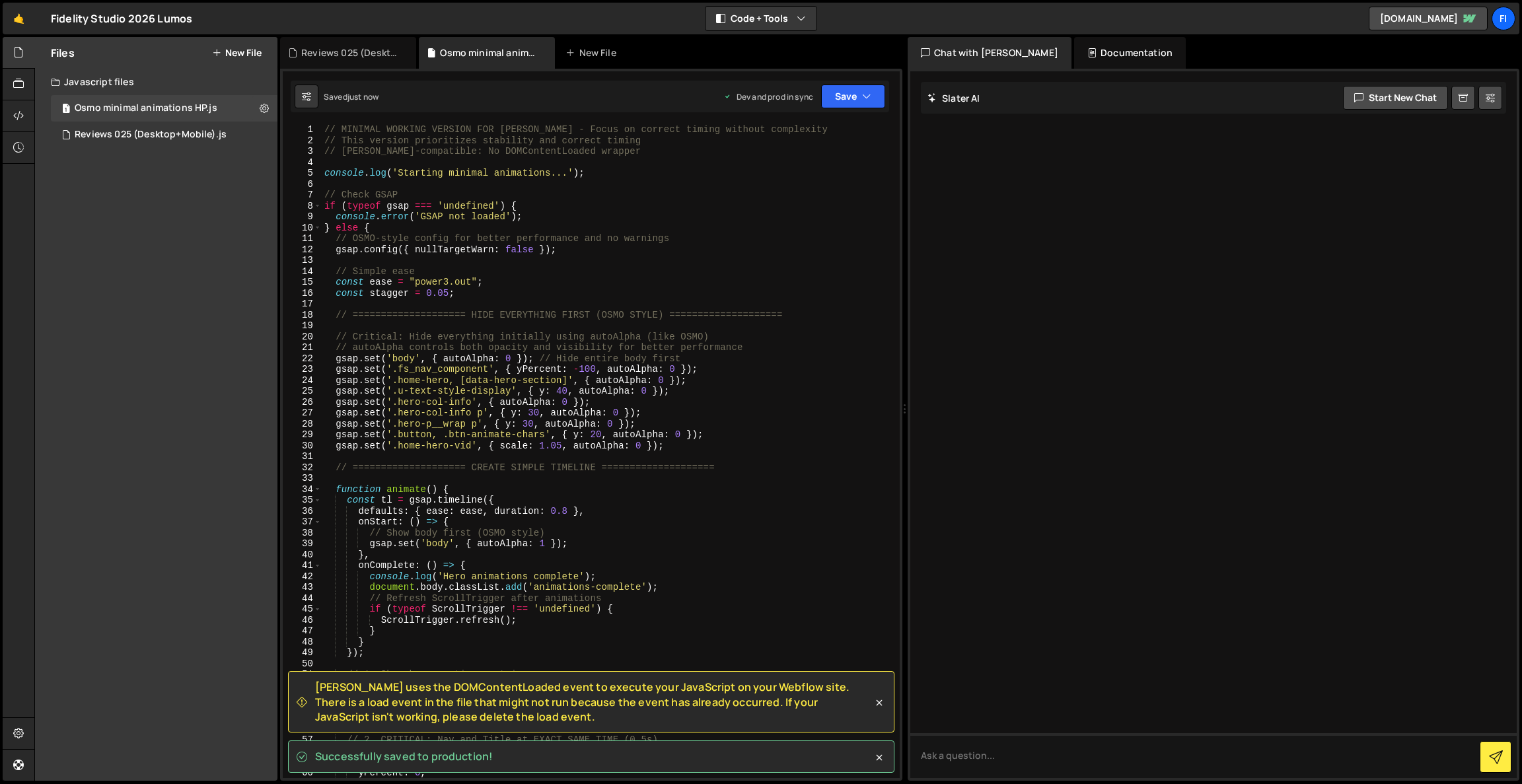
scroll to position [0, 0]
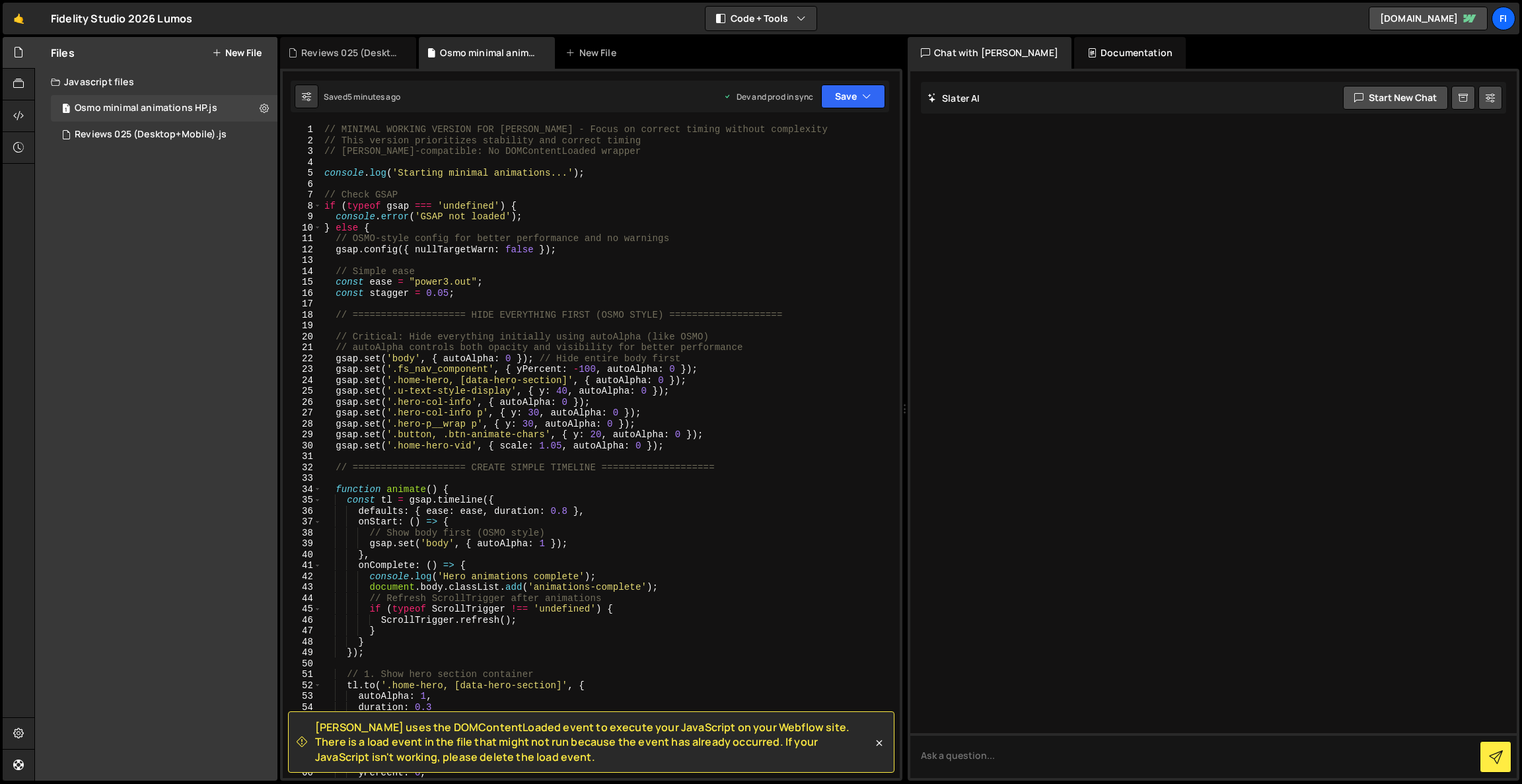
click at [632, 253] on div "// MINIMAL WORKING VERSION FOR [PERSON_NAME] - Focus on correct timing without …" at bounding box center [608, 462] width 573 height 676
type textarea "}"
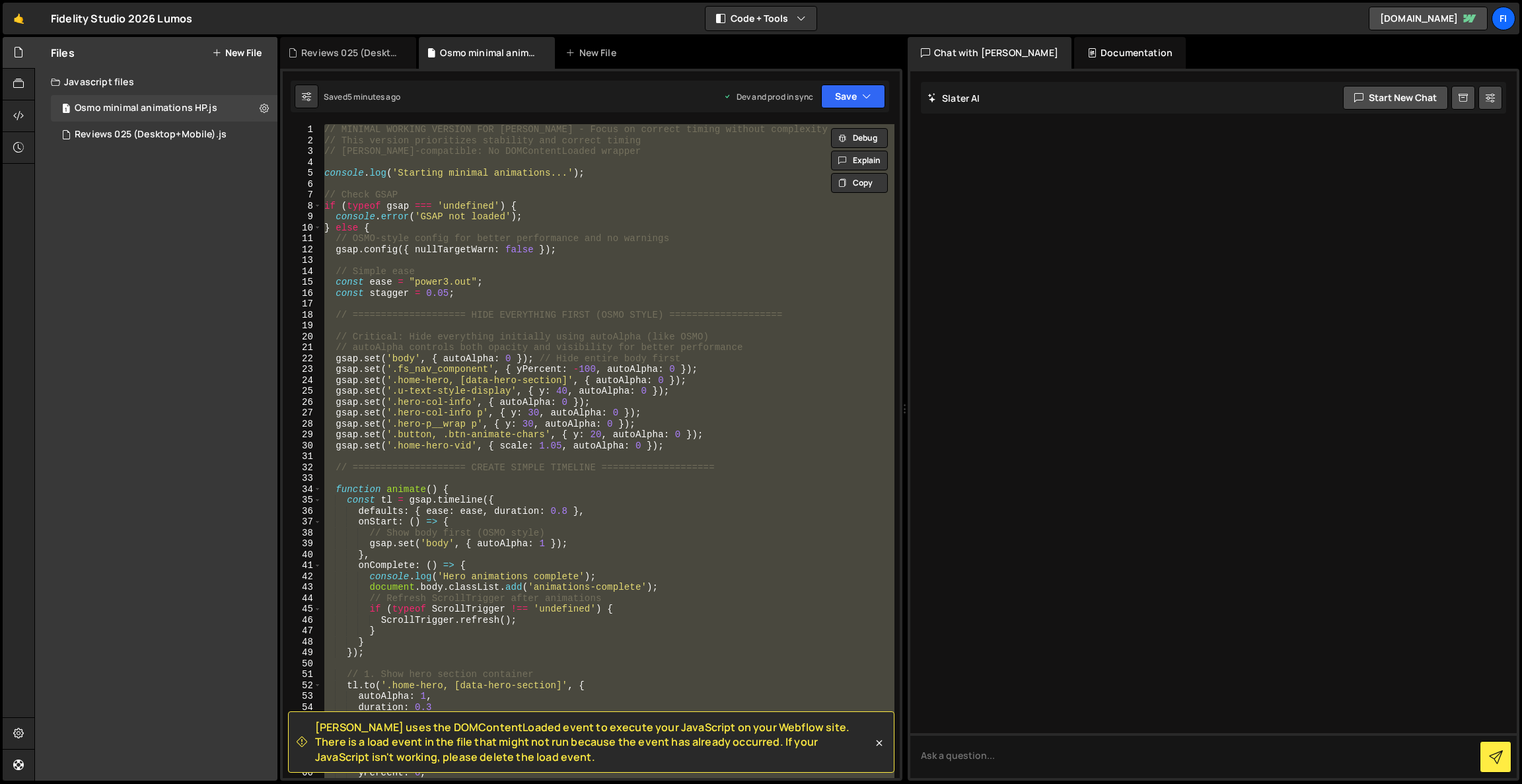
paste textarea
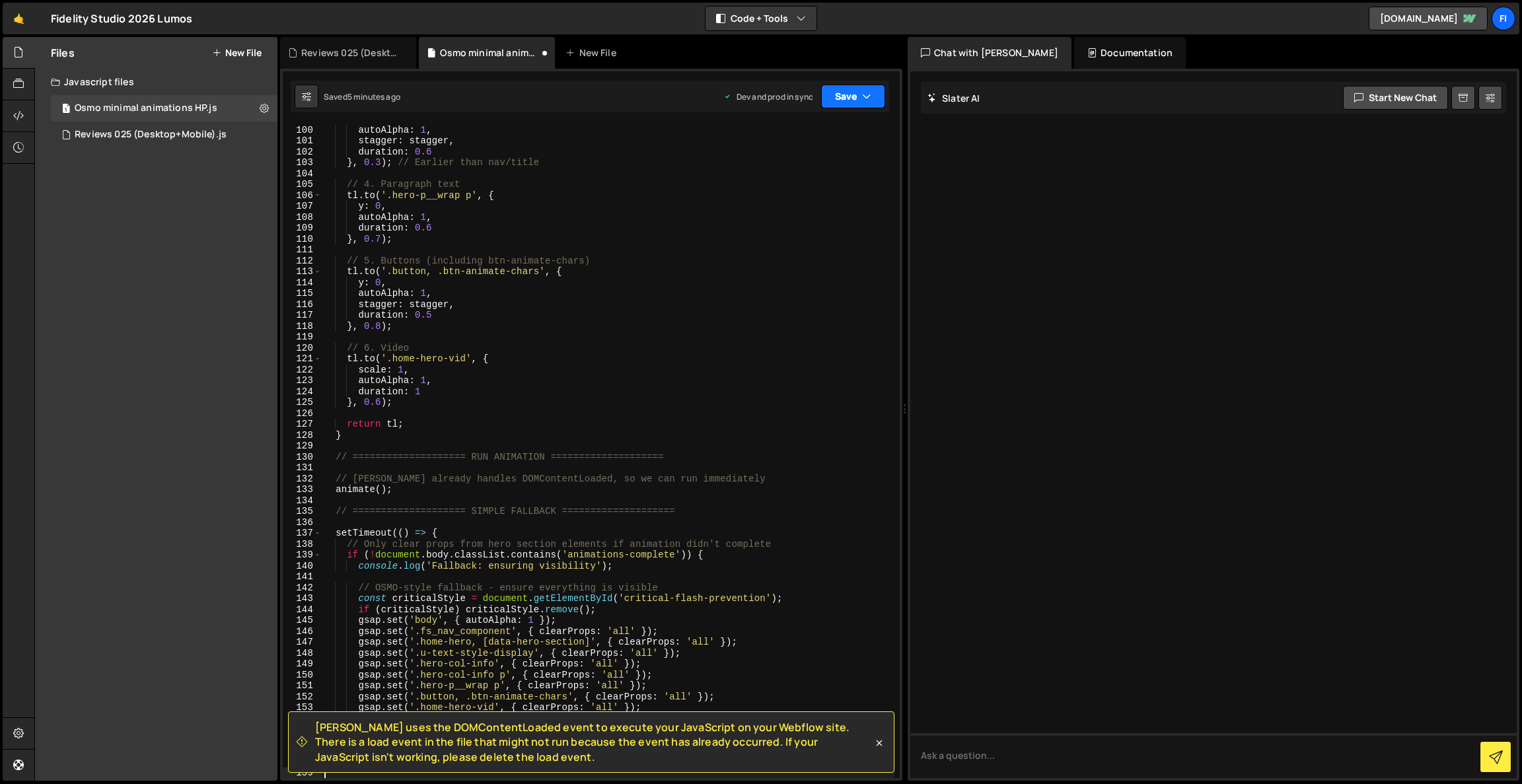
click at [842, 94] on button "Save" at bounding box center [853, 96] width 64 height 24
click at [839, 165] on div "Save to Production S" at bounding box center [809, 172] width 138 height 13
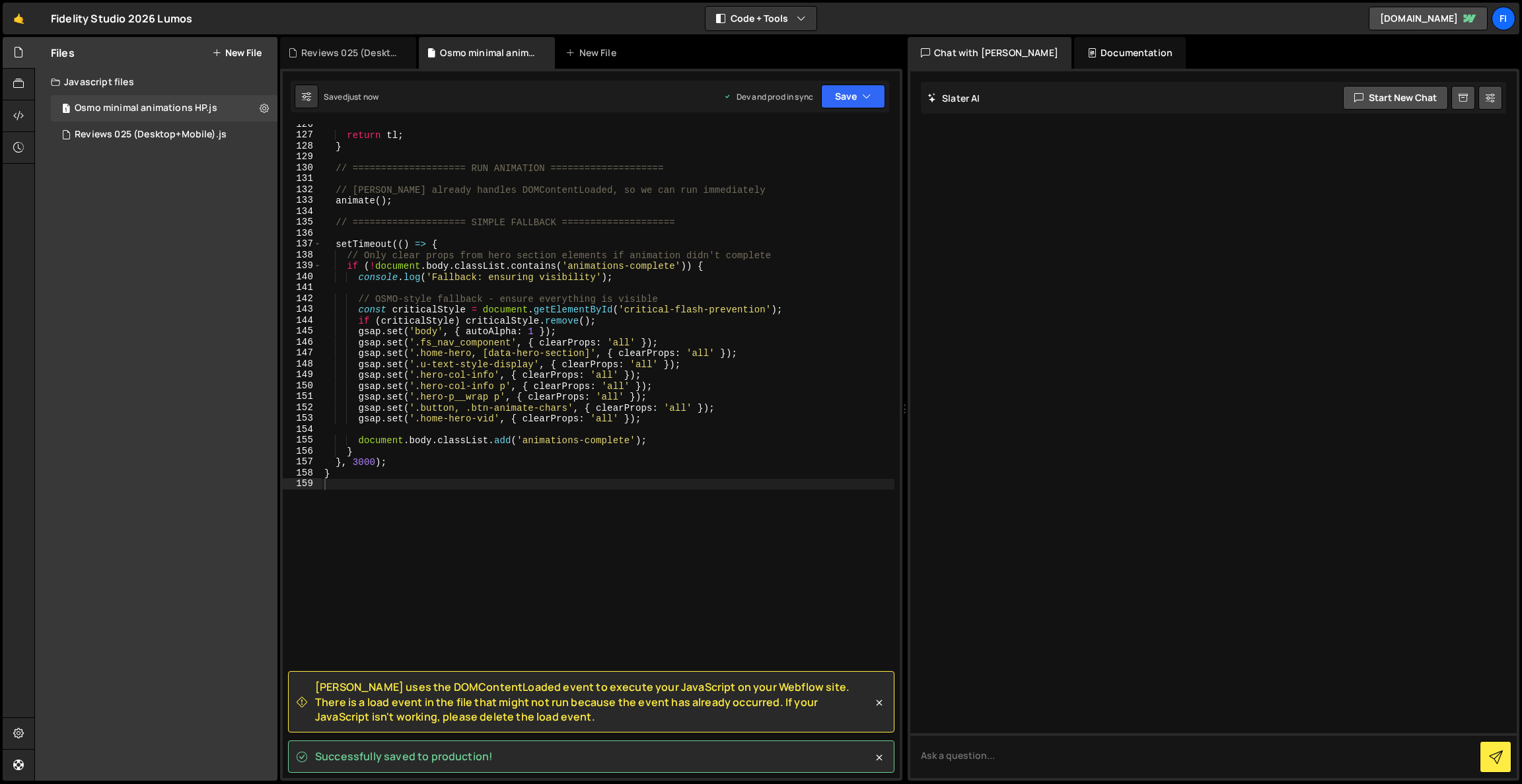
scroll to position [1369, 0]
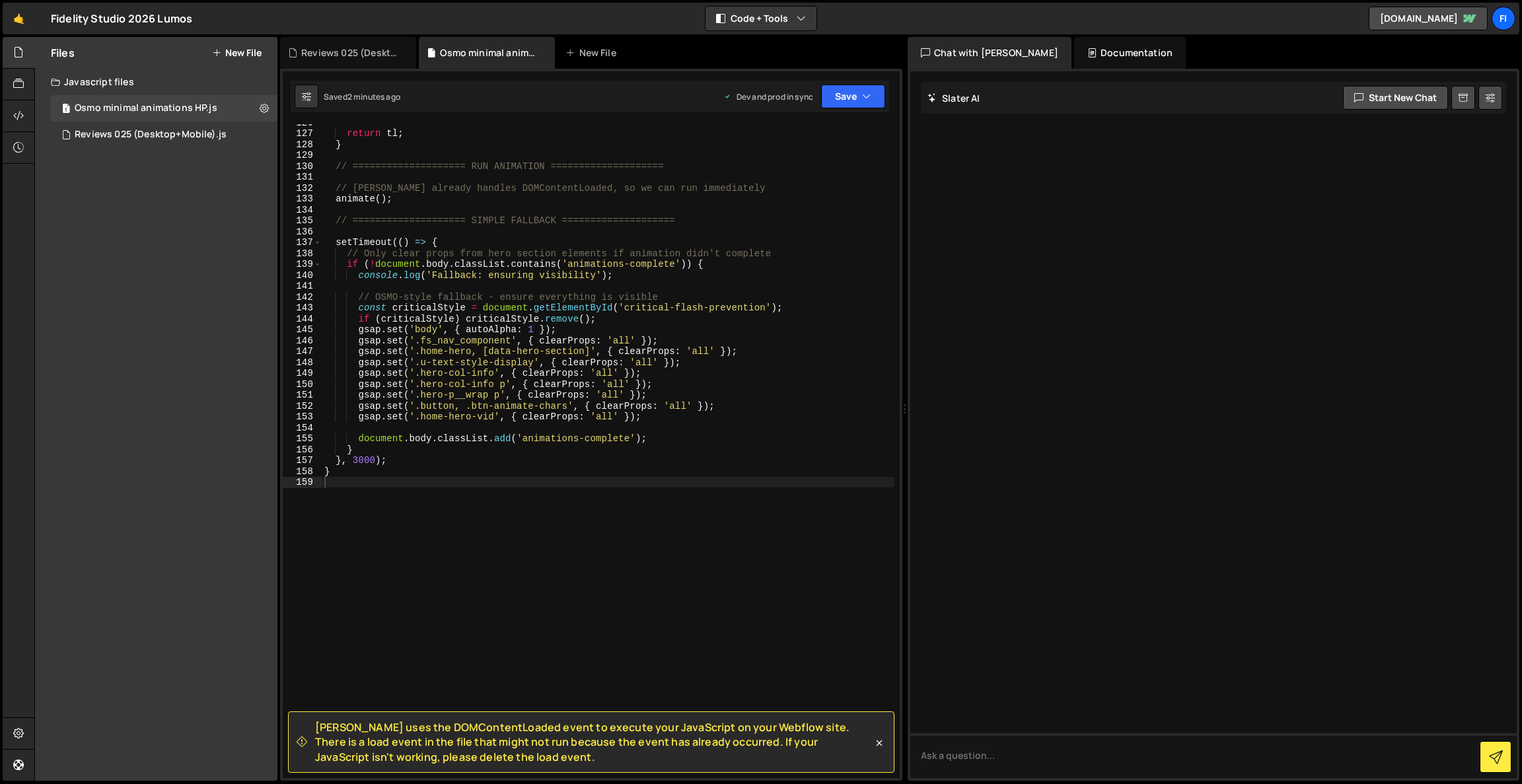
click at [553, 389] on div "return tl ; } // ==================== RUN ANIMATION ==================== // [PE…" at bounding box center [608, 455] width 573 height 676
type textarea "}"
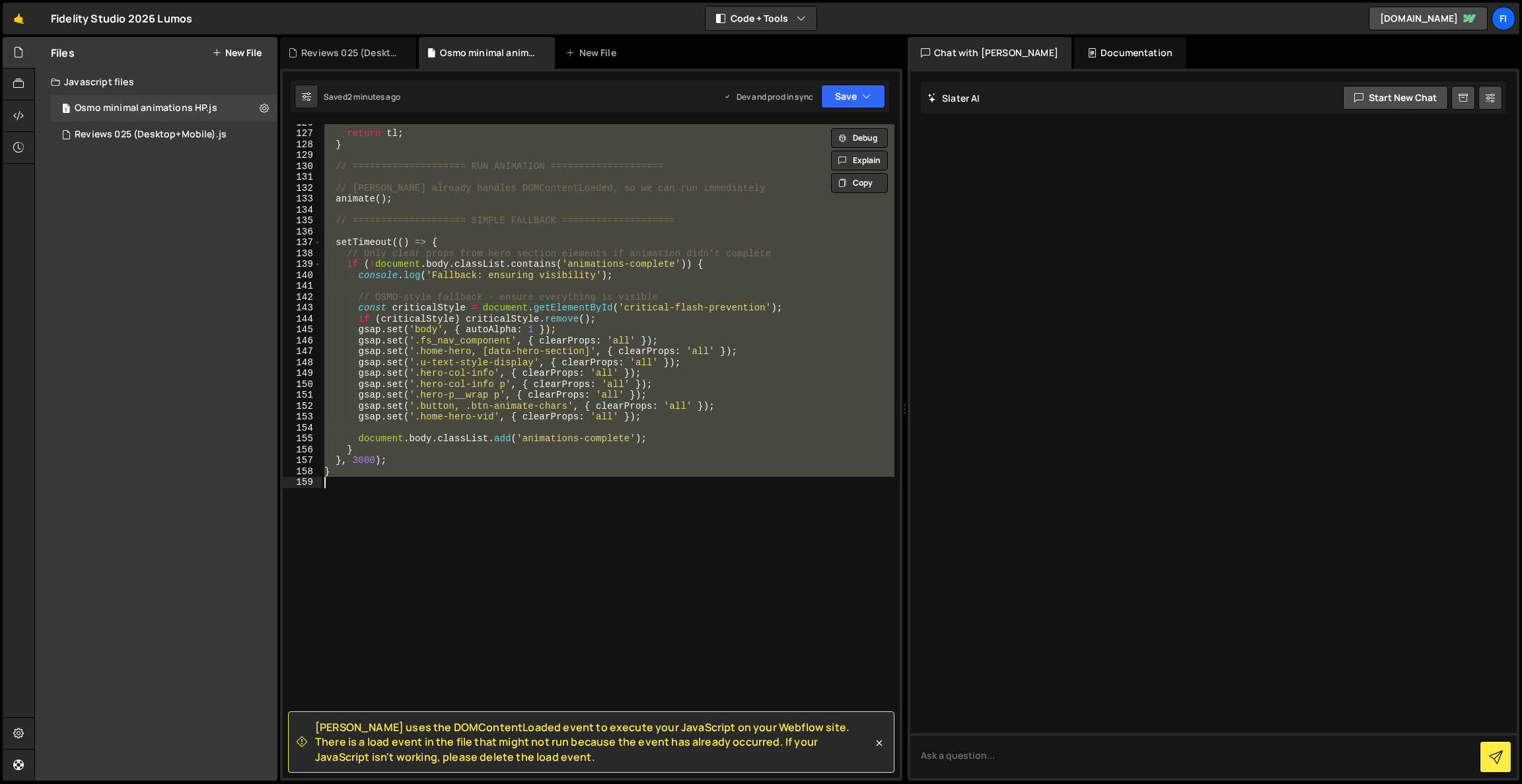
paste textarea
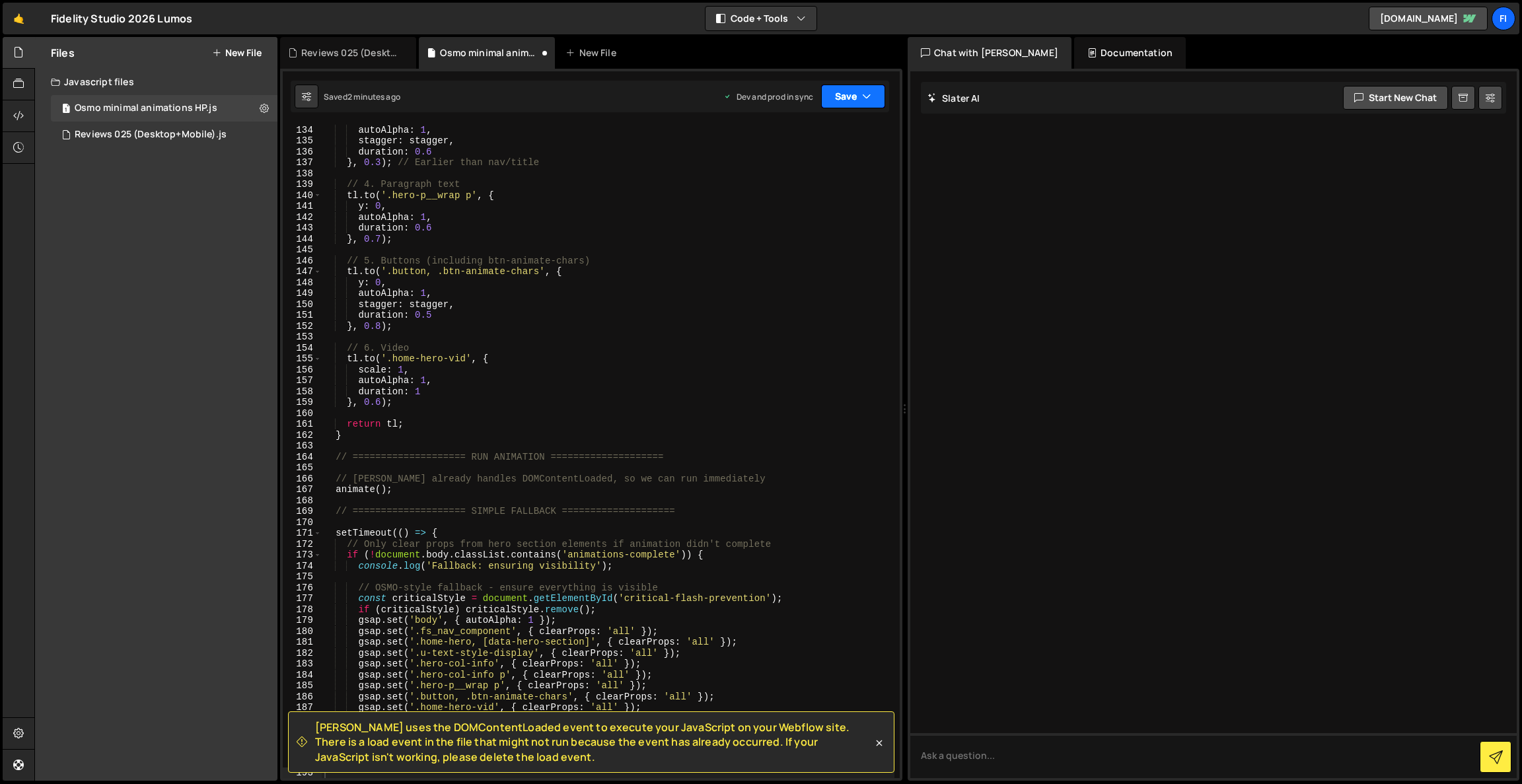
click at [860, 103] on button "Save" at bounding box center [853, 96] width 64 height 24
click at [848, 173] on div "Save to Production S" at bounding box center [809, 172] width 138 height 13
click at [703, 526] on div "autoAlpha : 1 , stagger : stagger , duration : 0.6 } , 0.3 ) ; // Earlier than …" at bounding box center [608, 462] width 573 height 676
click at [887, 742] on div "[PERSON_NAME] uses the DOMContentLoaded event to execute your JavaScript on you…" at bounding box center [591, 742] width 607 height 62
click at [880, 743] on icon at bounding box center [880, 742] width 6 height 6
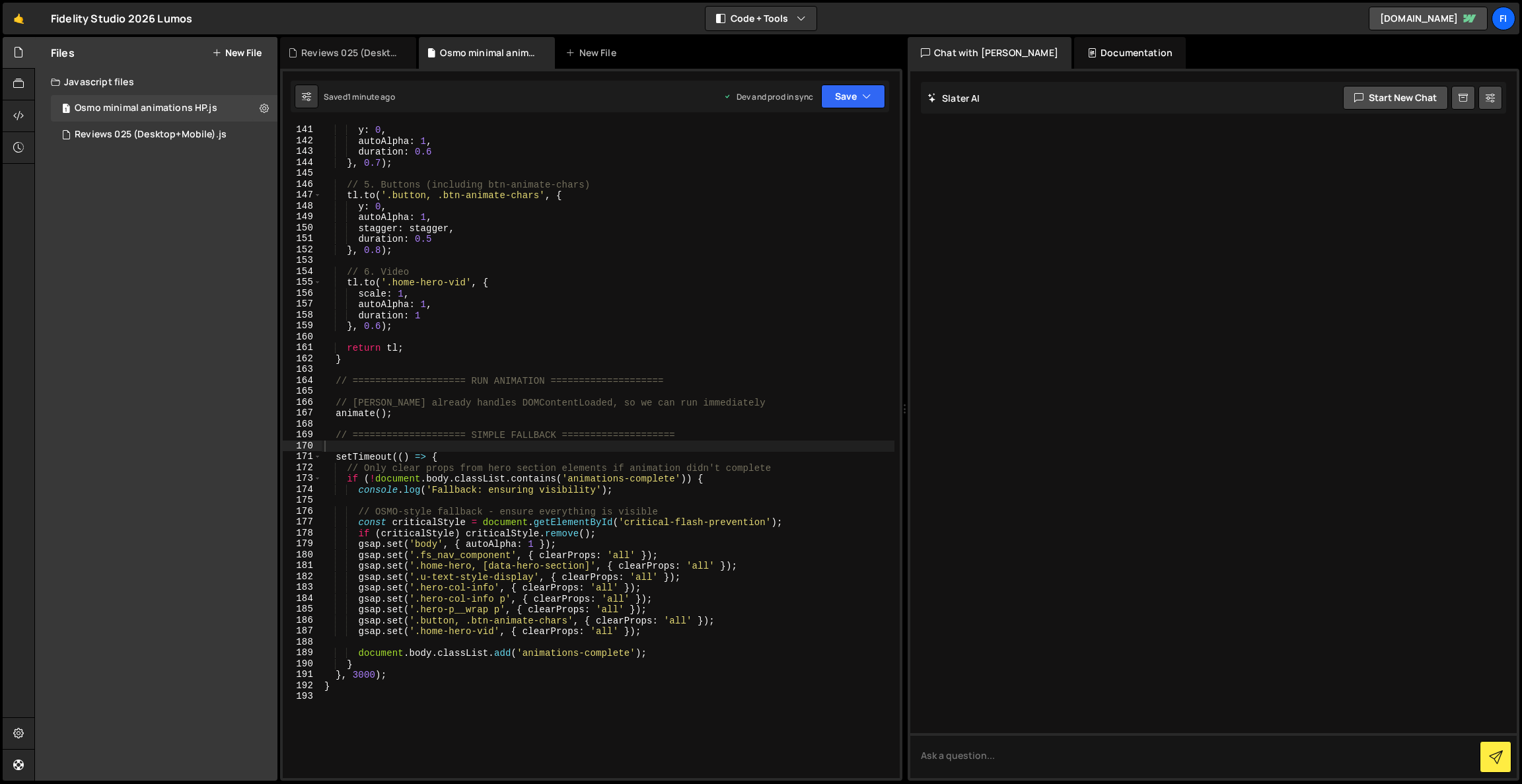
scroll to position [1771, 0]
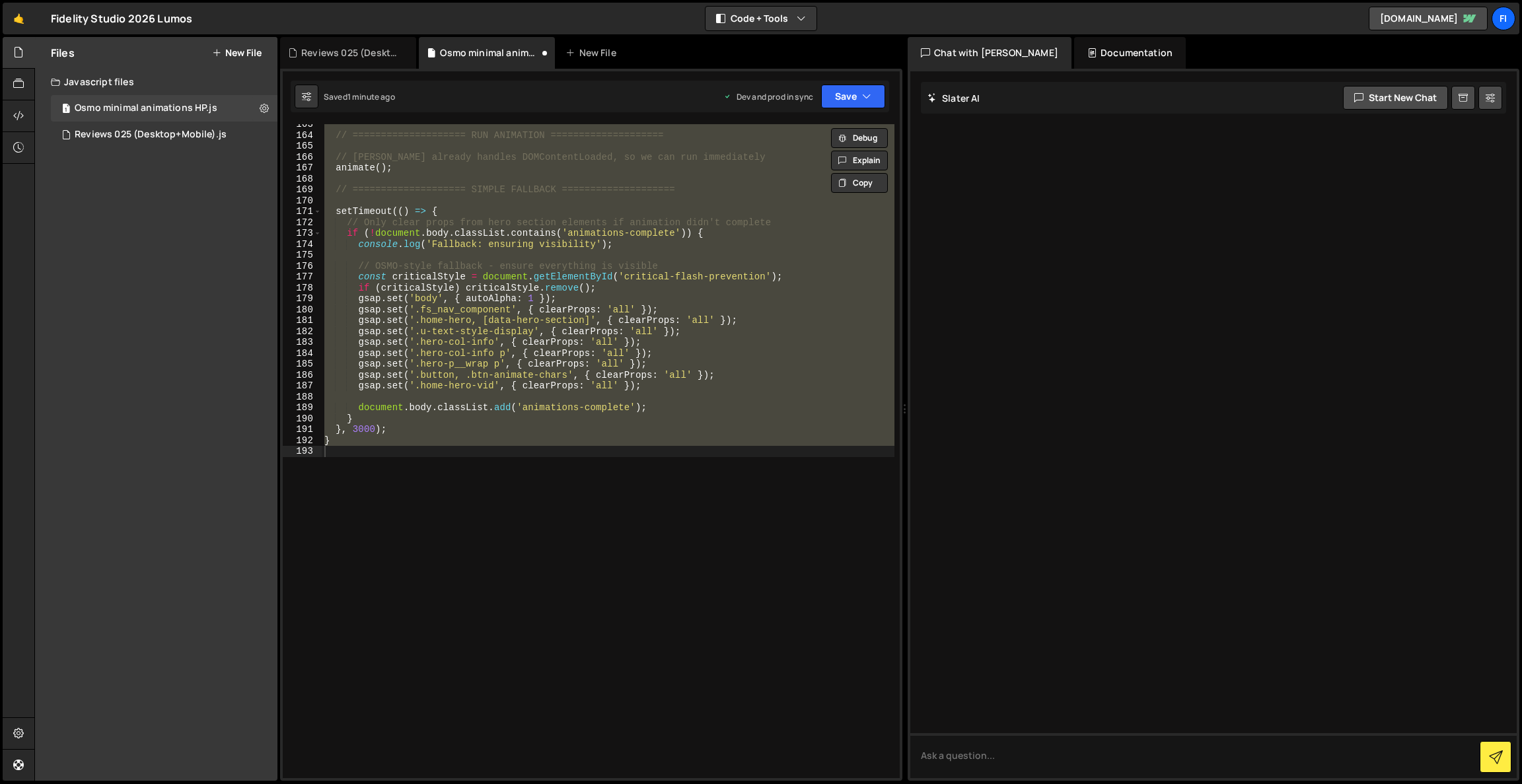
type textarea "}"
click at [532, 490] on div "// ==================== RUN ANIMATION ==================== // [PERSON_NAME] alr…" at bounding box center [608, 457] width 573 height 676
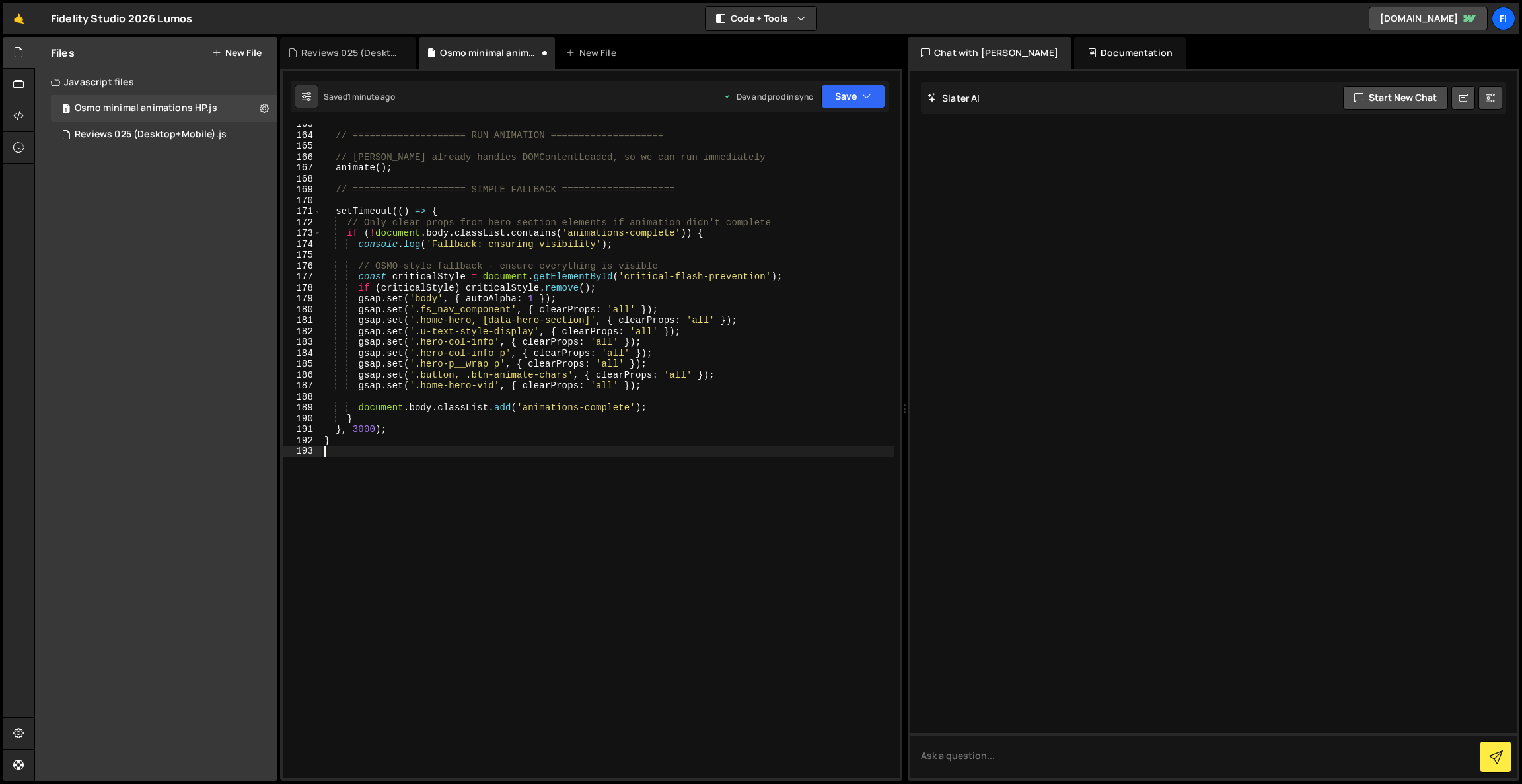
type textarea "}"
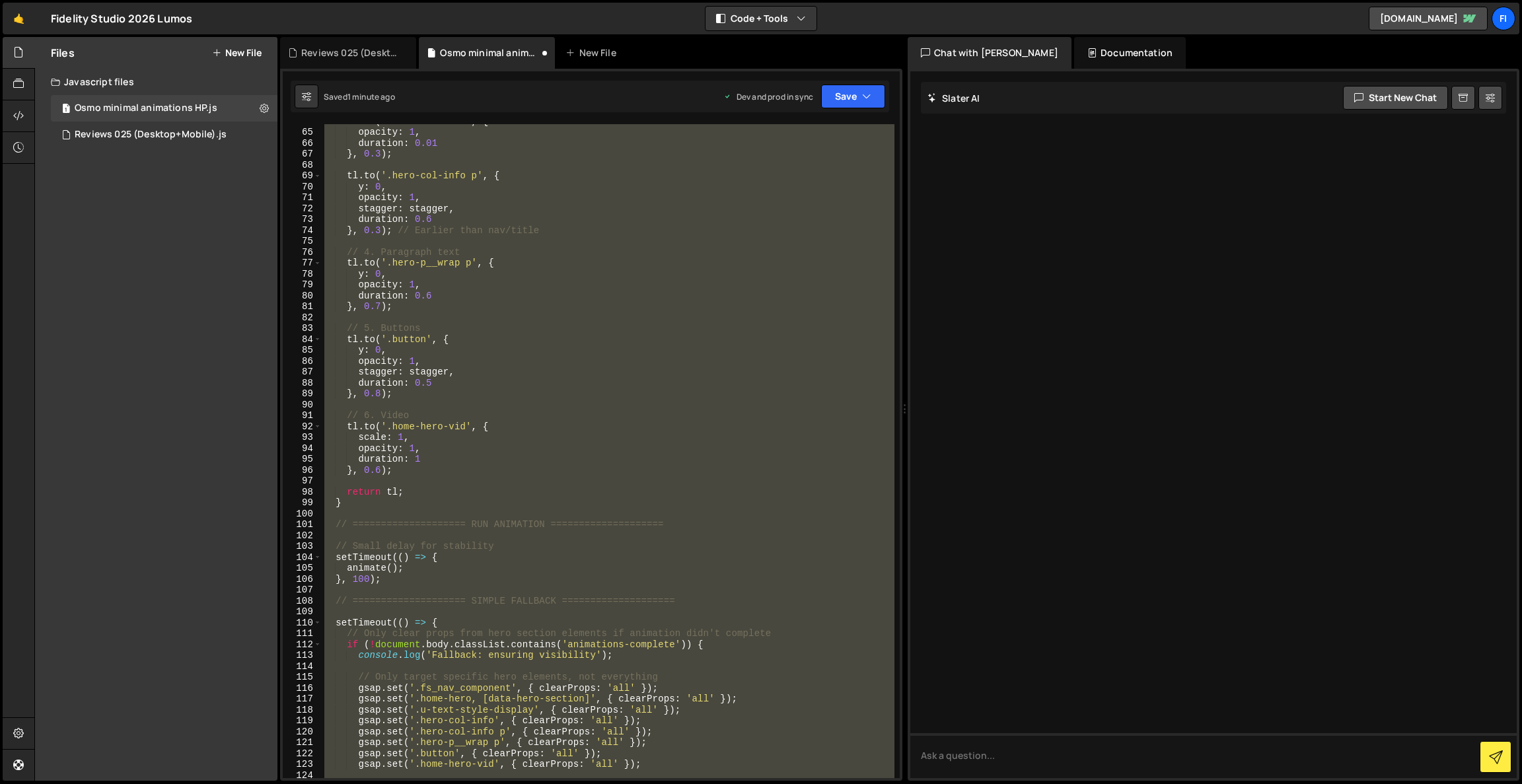
scroll to position [659, 0]
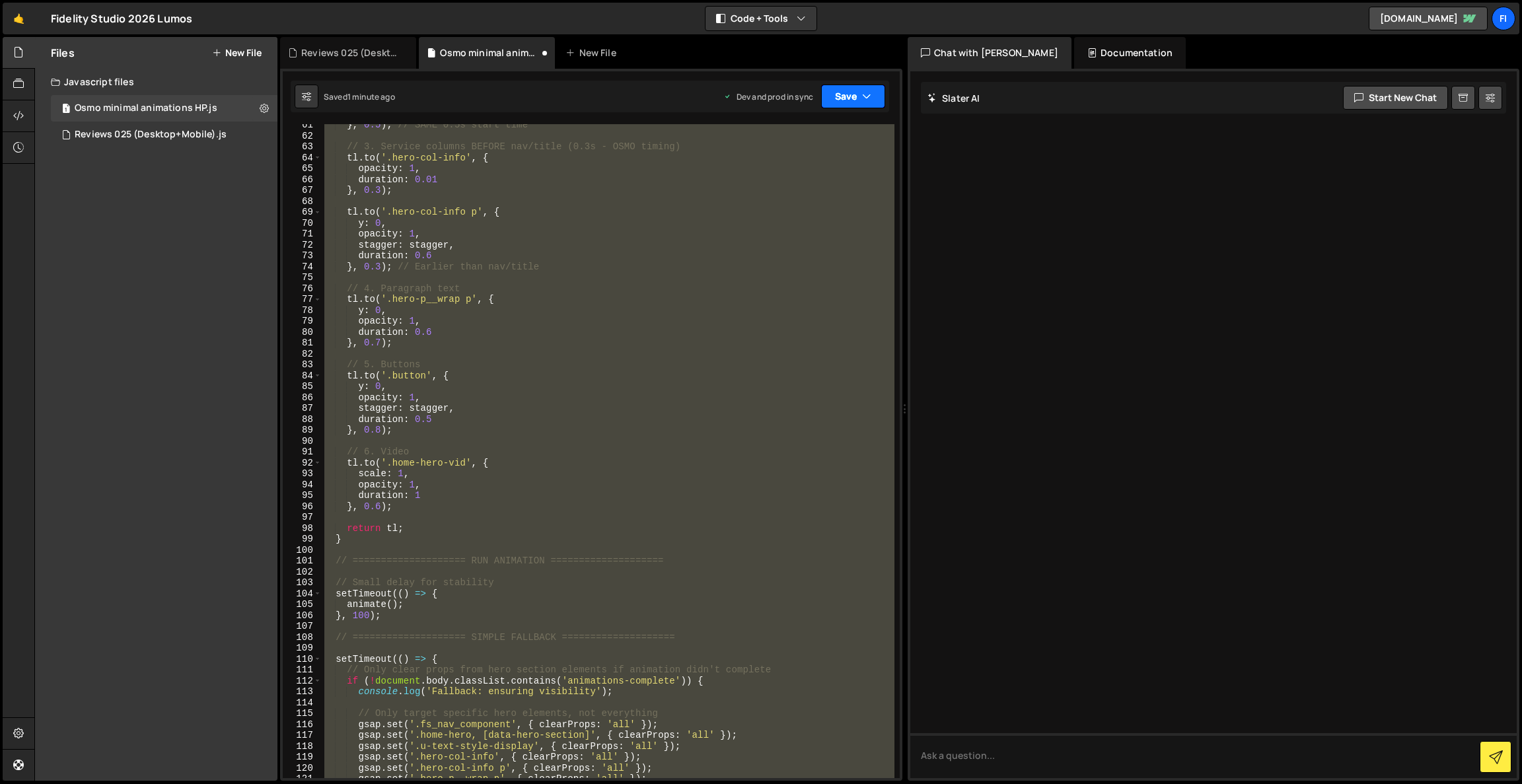
click at [848, 102] on button "Save" at bounding box center [853, 96] width 64 height 24
click at [862, 180] on icon at bounding box center [865, 180] width 9 height 13
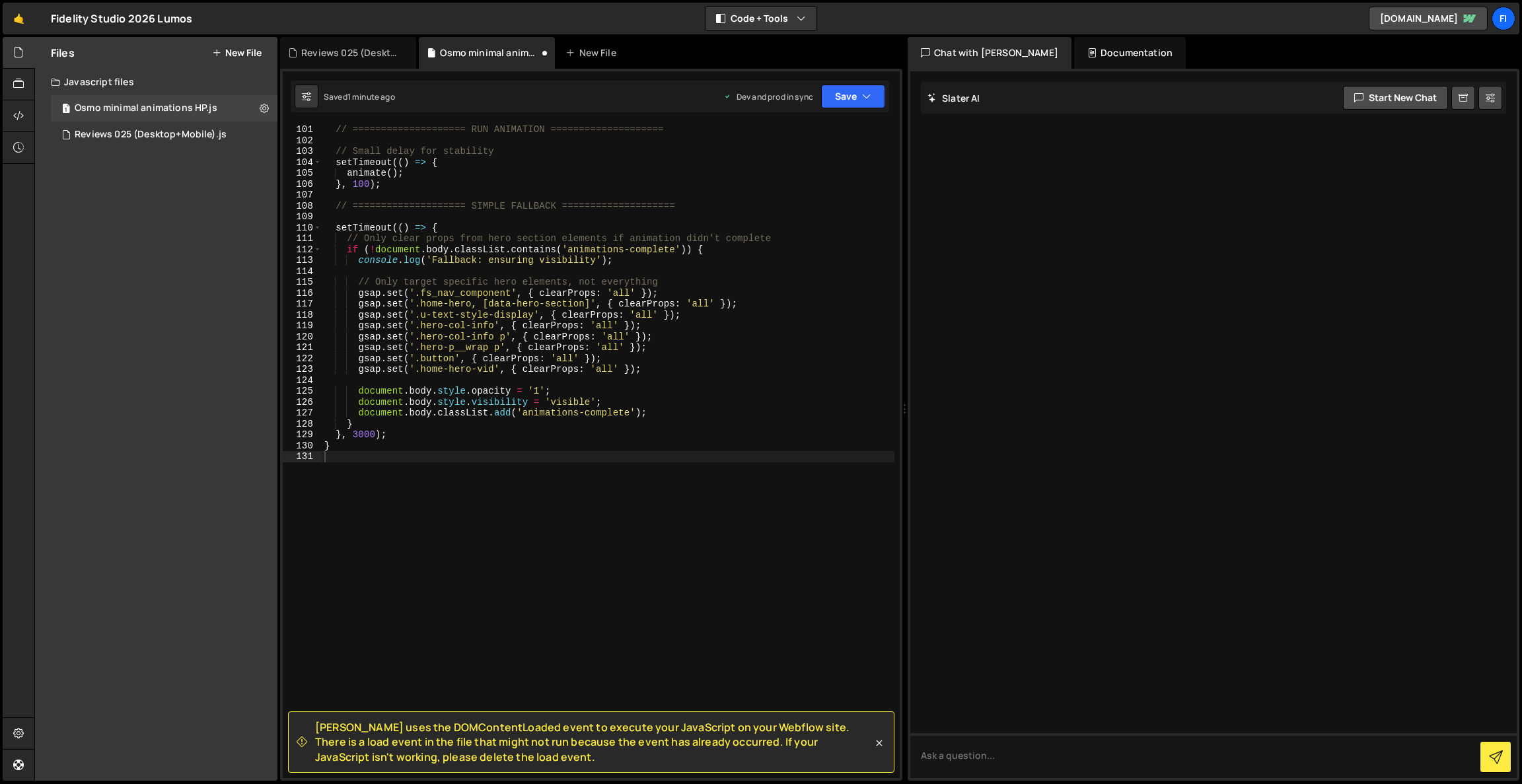
scroll to position [1090, 0]
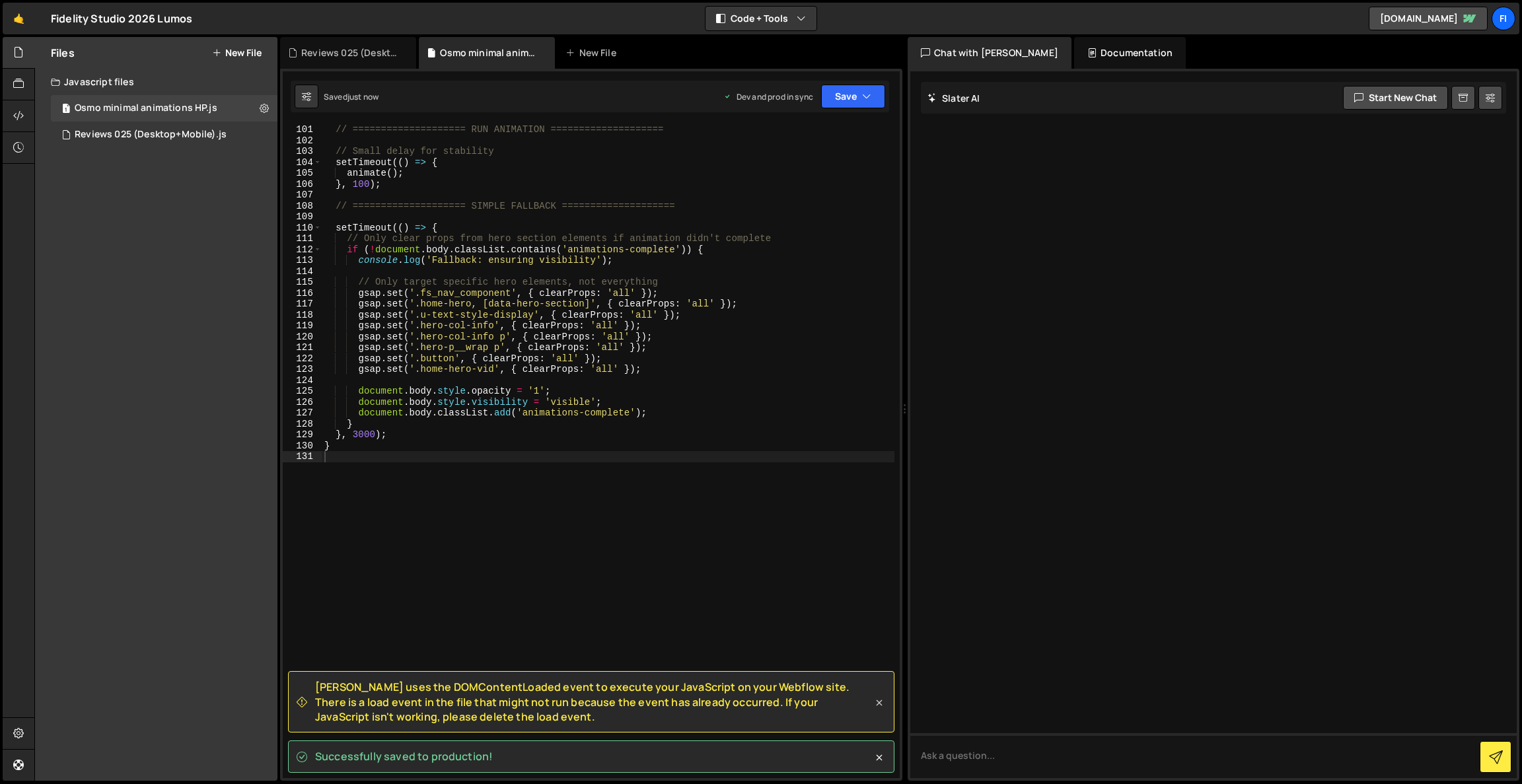
click at [876, 702] on icon at bounding box center [880, 702] width 13 height 13
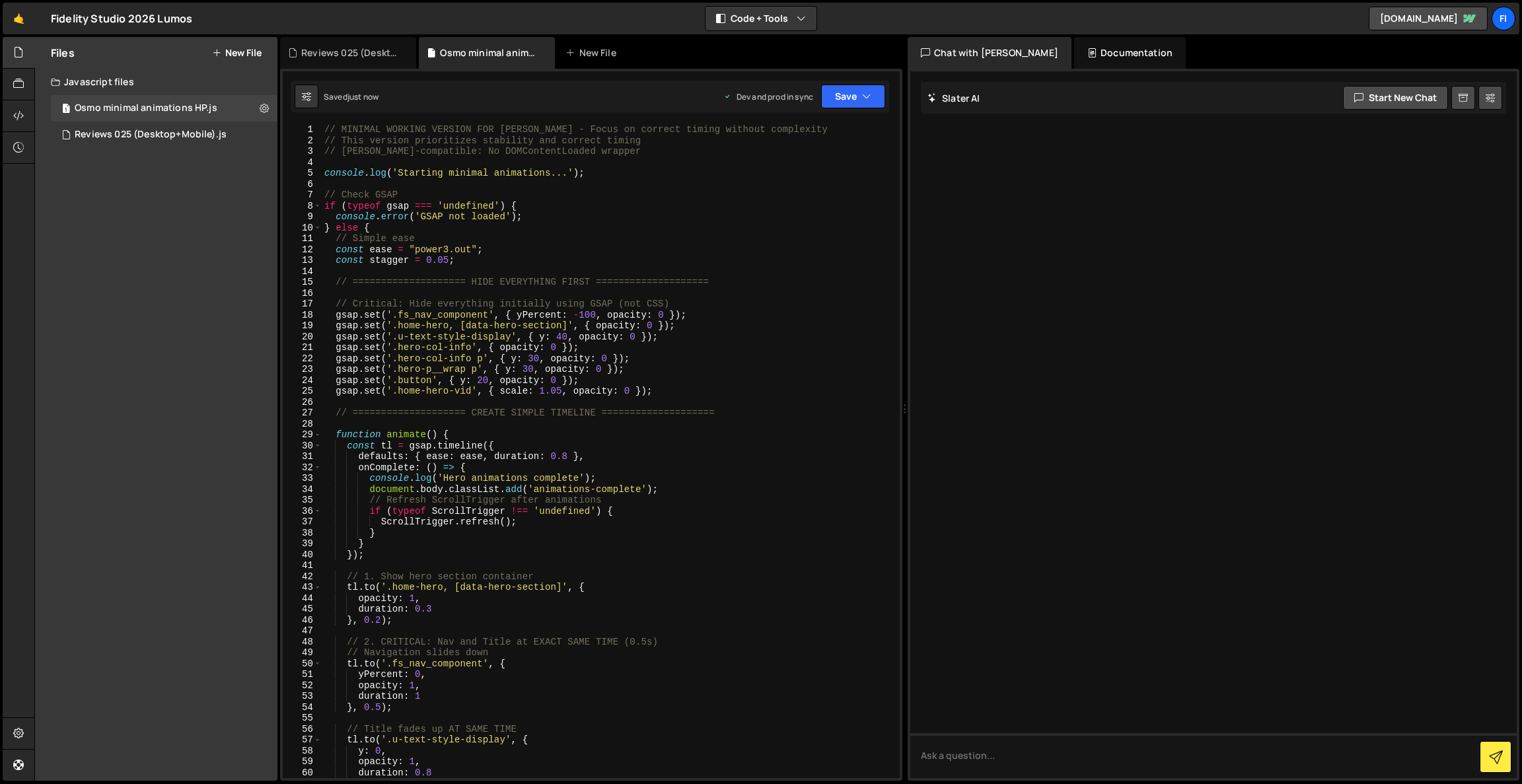
scroll to position [2, 0]
